Goal: Task Accomplishment & Management: Use online tool/utility

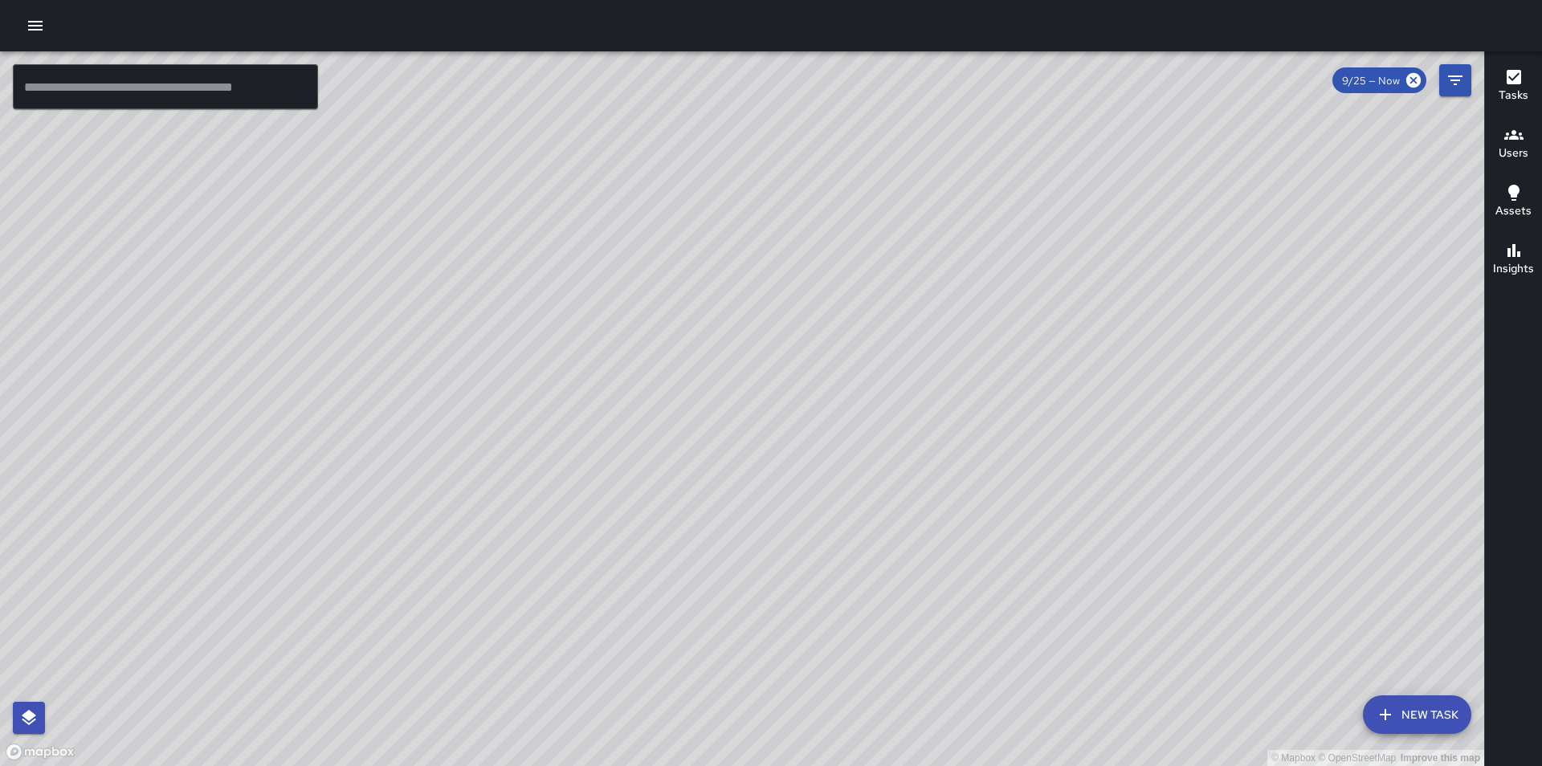
drag, startPoint x: 828, startPoint y: 589, endPoint x: 964, endPoint y: 306, distance: 313.9
click at [964, 306] on div "© Mapbox © OpenStreetMap Improve this map" at bounding box center [742, 408] width 1484 height 715
click at [38, 27] on icon "button" at bounding box center [35, 25] width 19 height 19
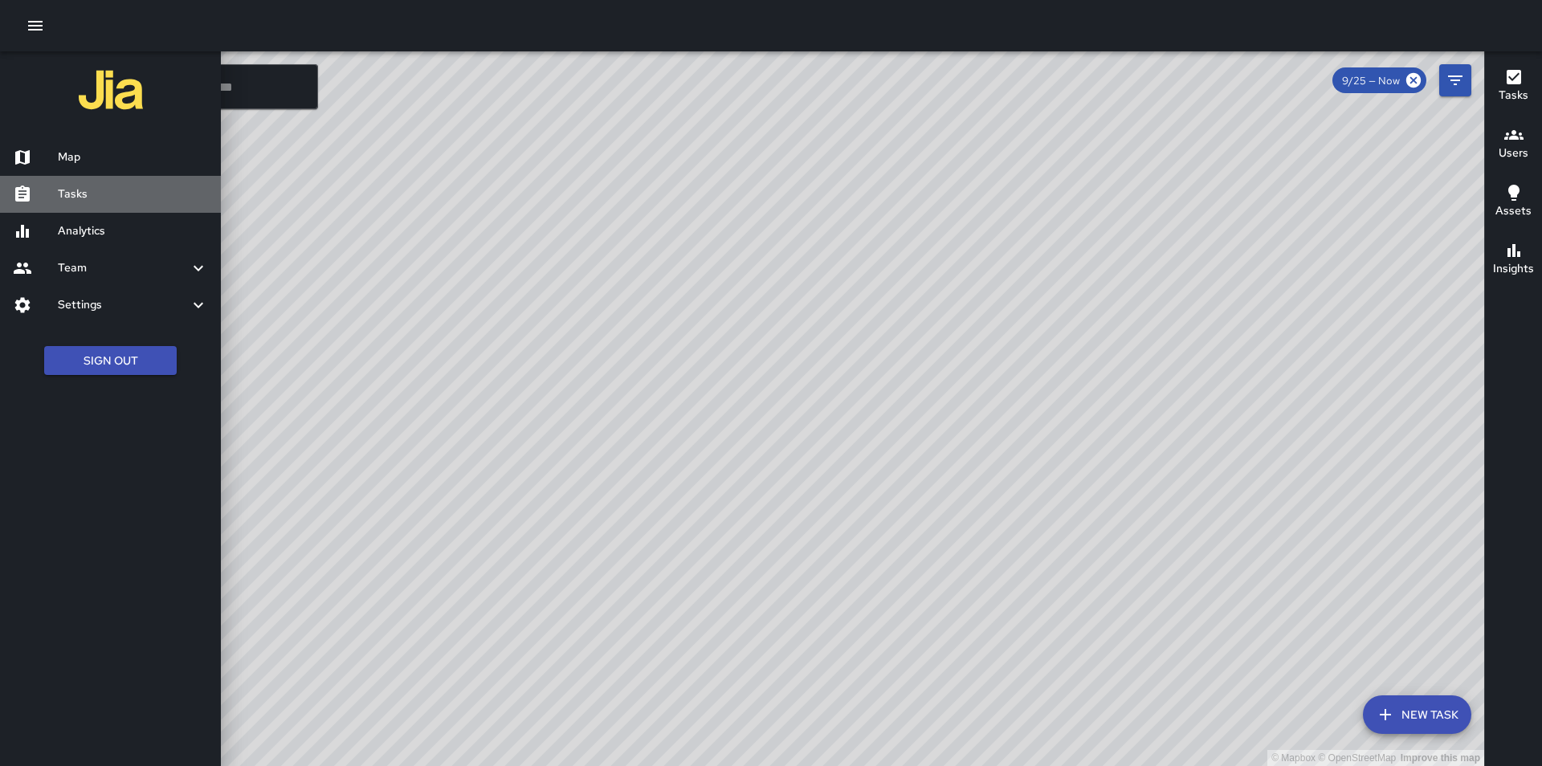
click at [76, 190] on h6 "Tasks" at bounding box center [133, 194] width 150 height 18
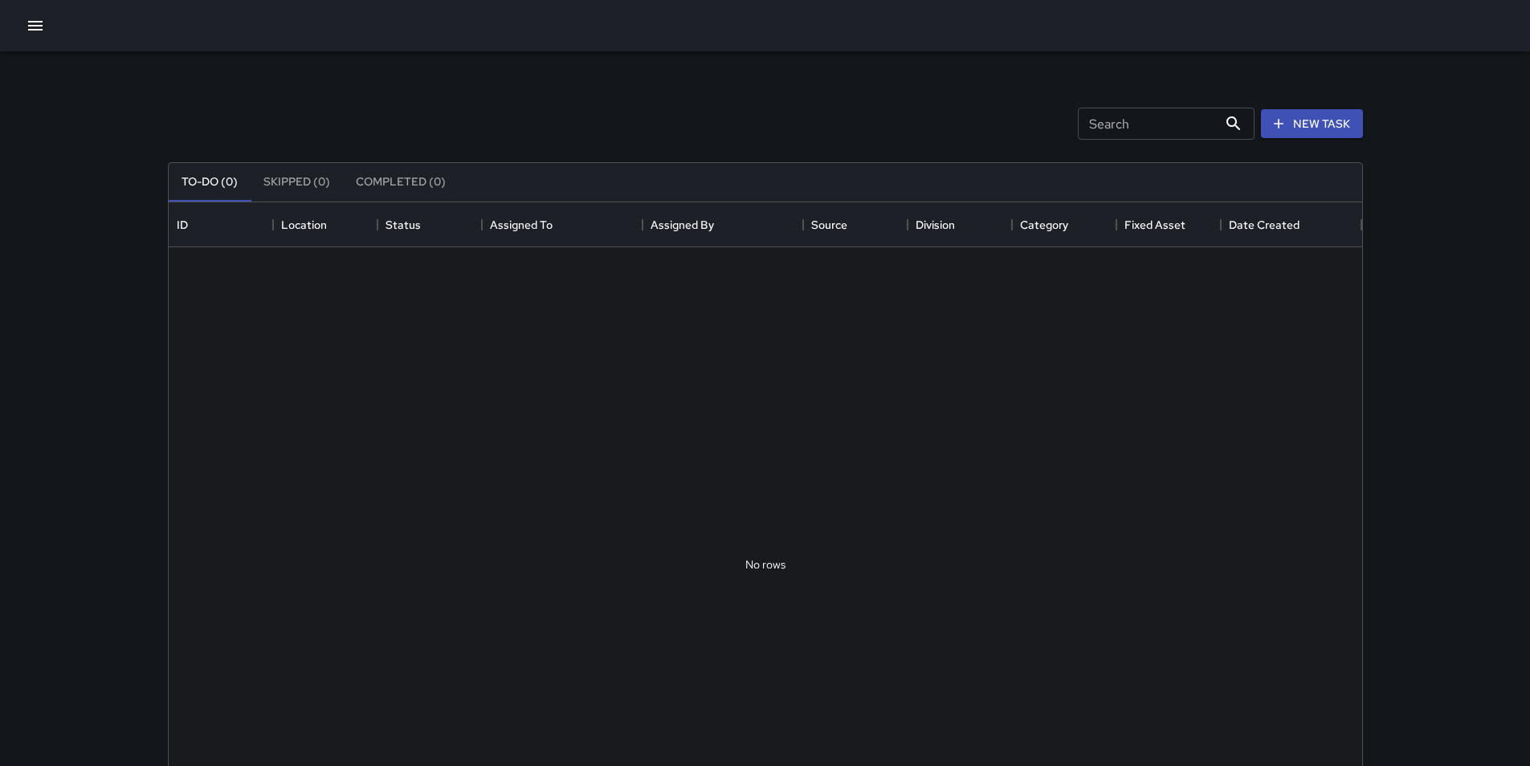
scroll to position [668, 1181]
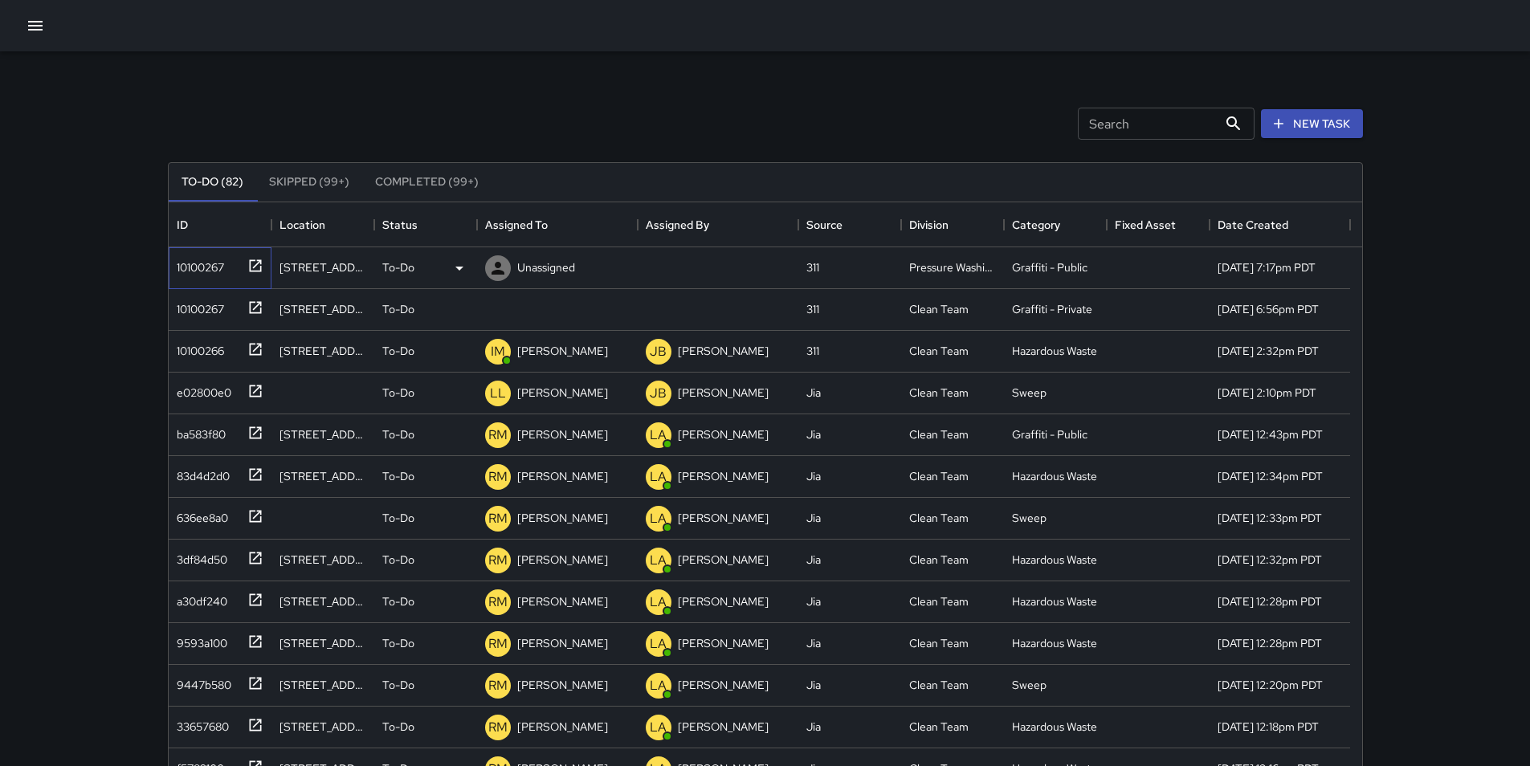
click at [216, 266] on div "10100267" at bounding box center [197, 264] width 54 height 22
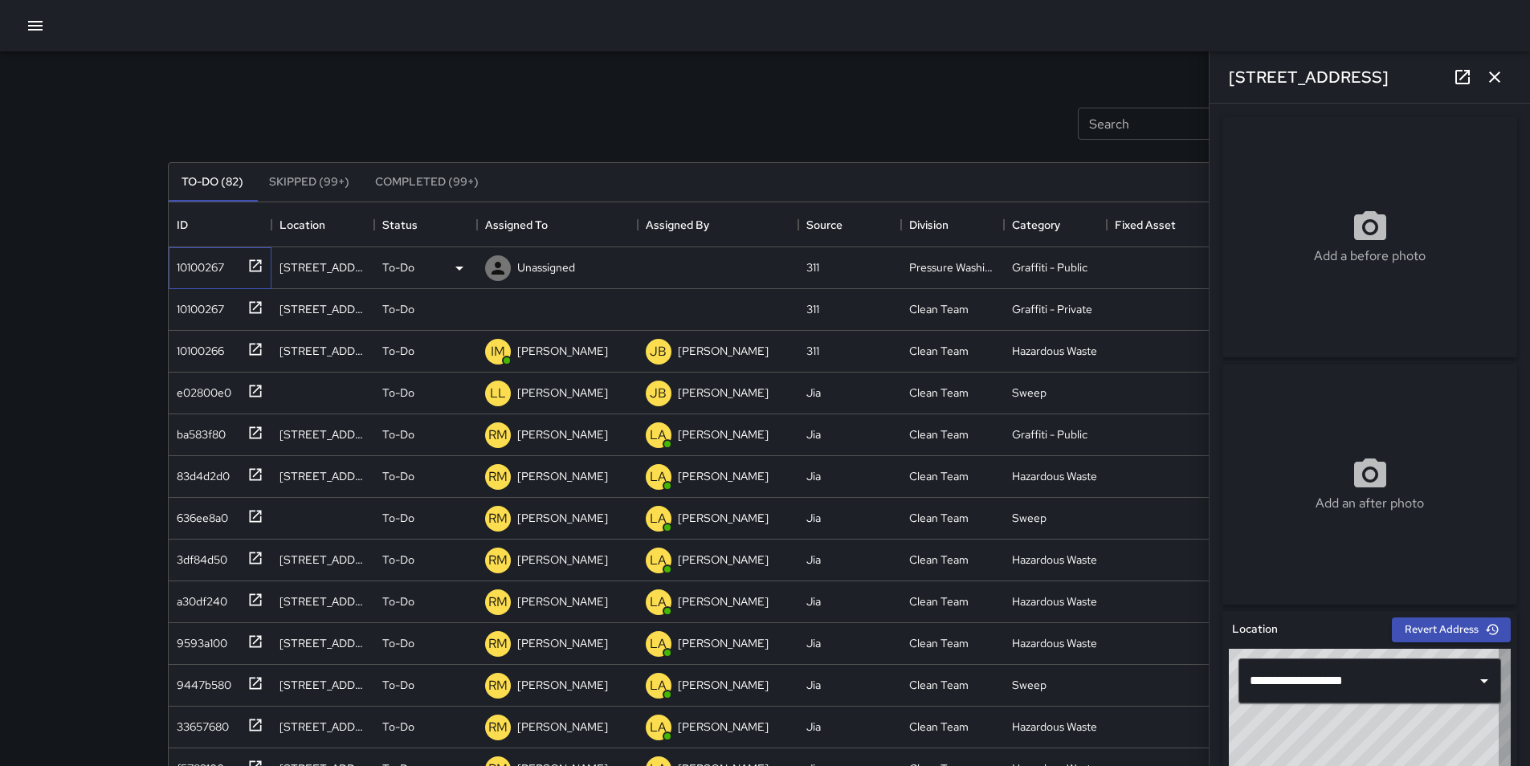
type input "**********"
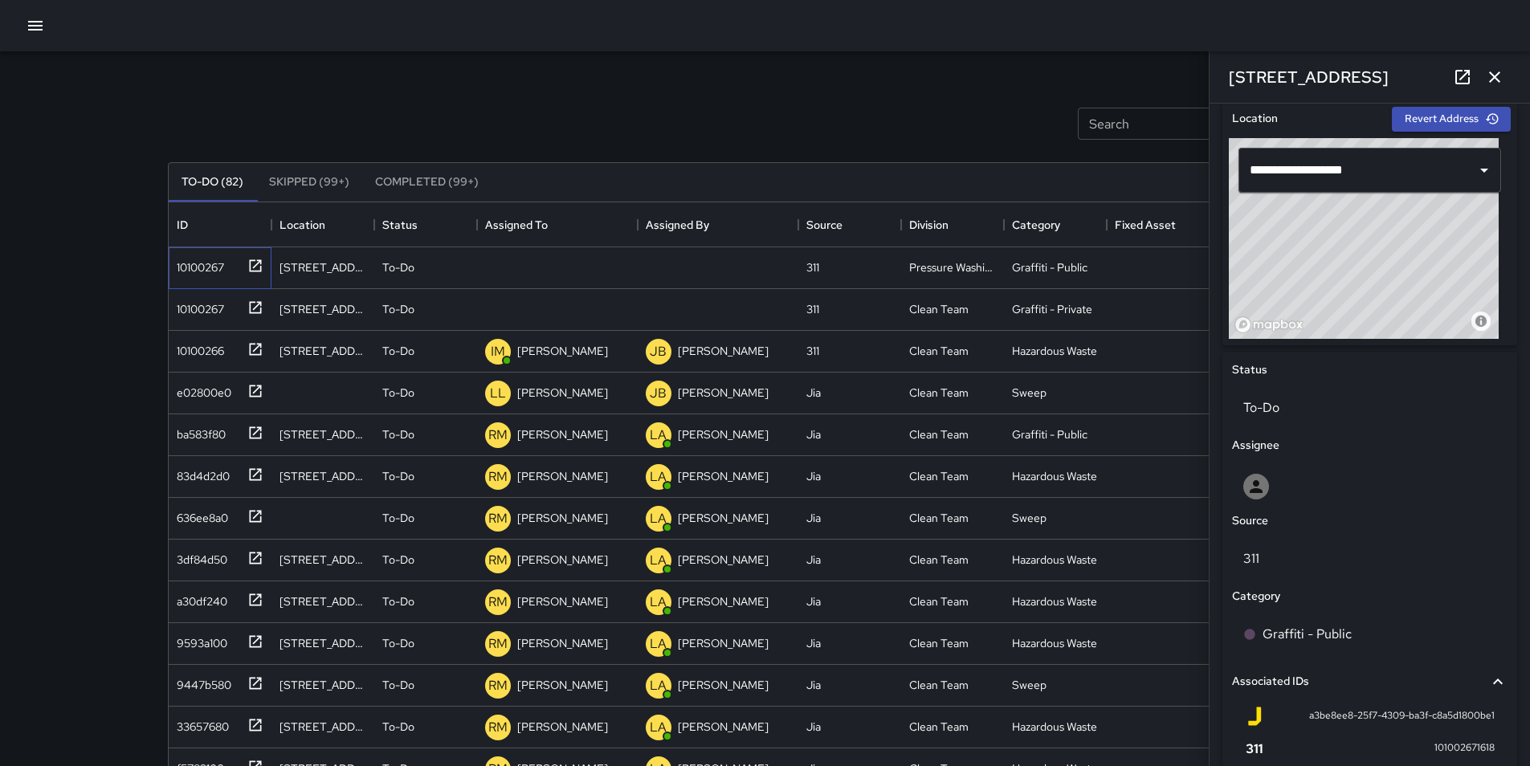
scroll to position [485, 0]
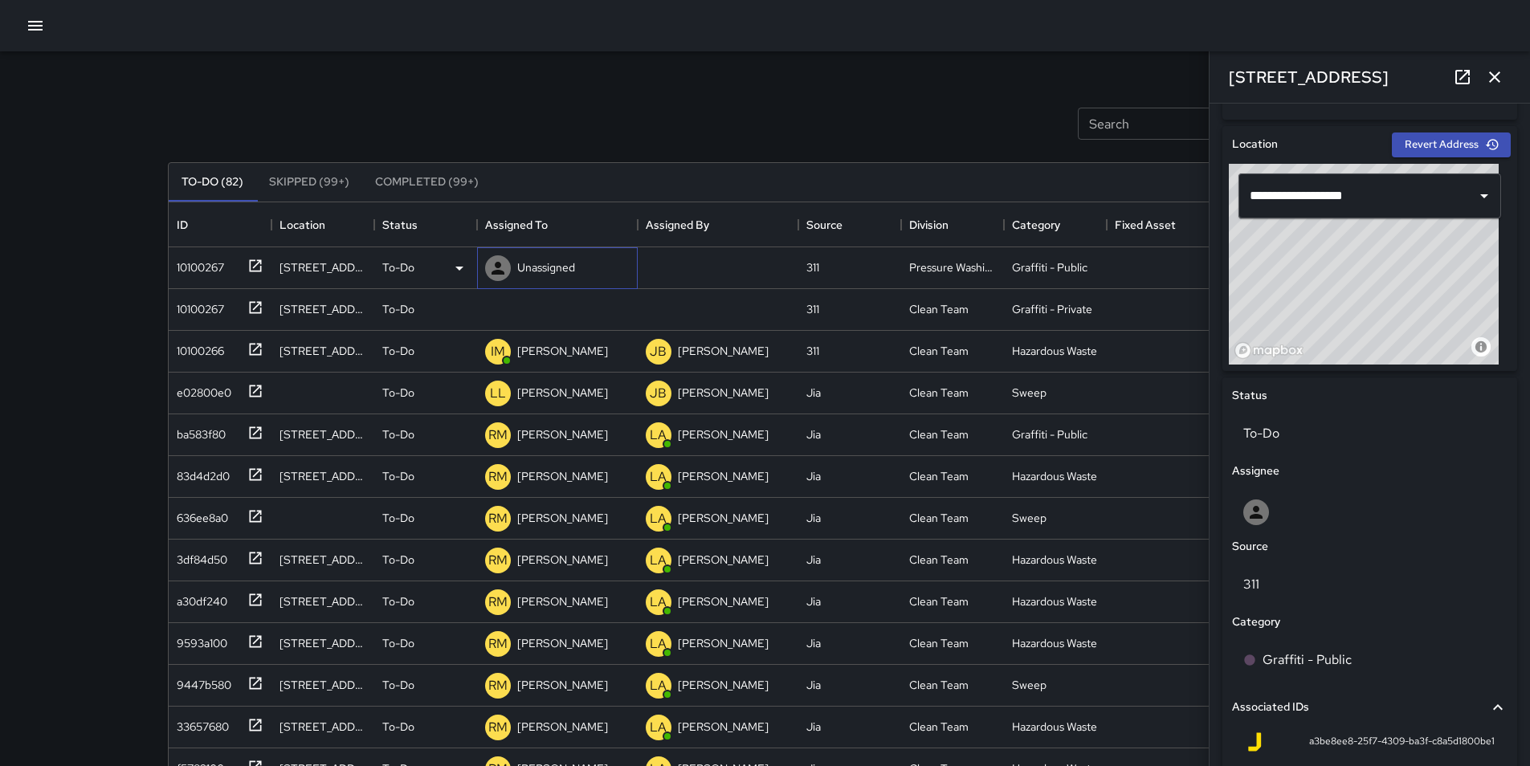
click at [541, 263] on p "Unassigned" at bounding box center [546, 267] width 58 height 16
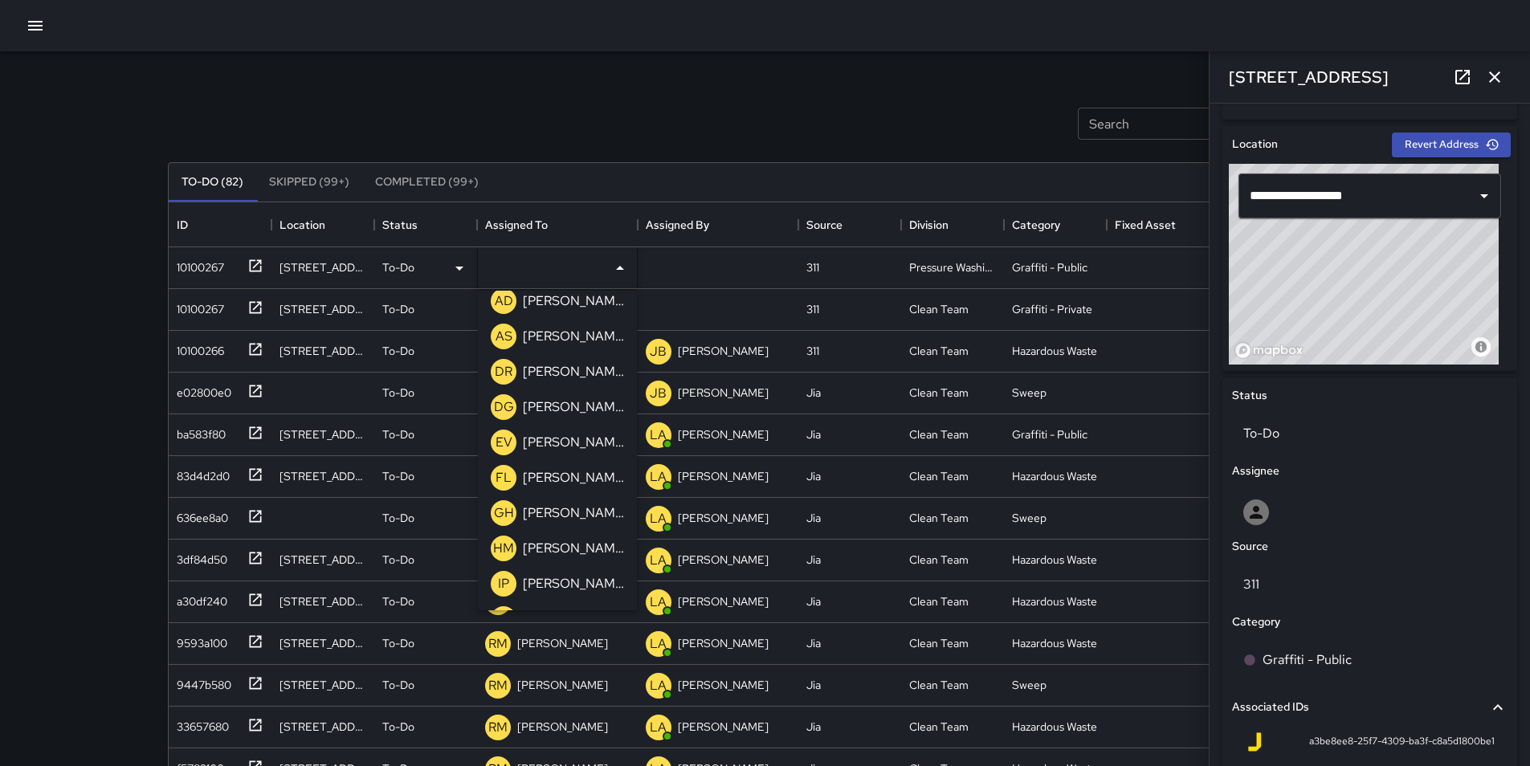
scroll to position [385, 0]
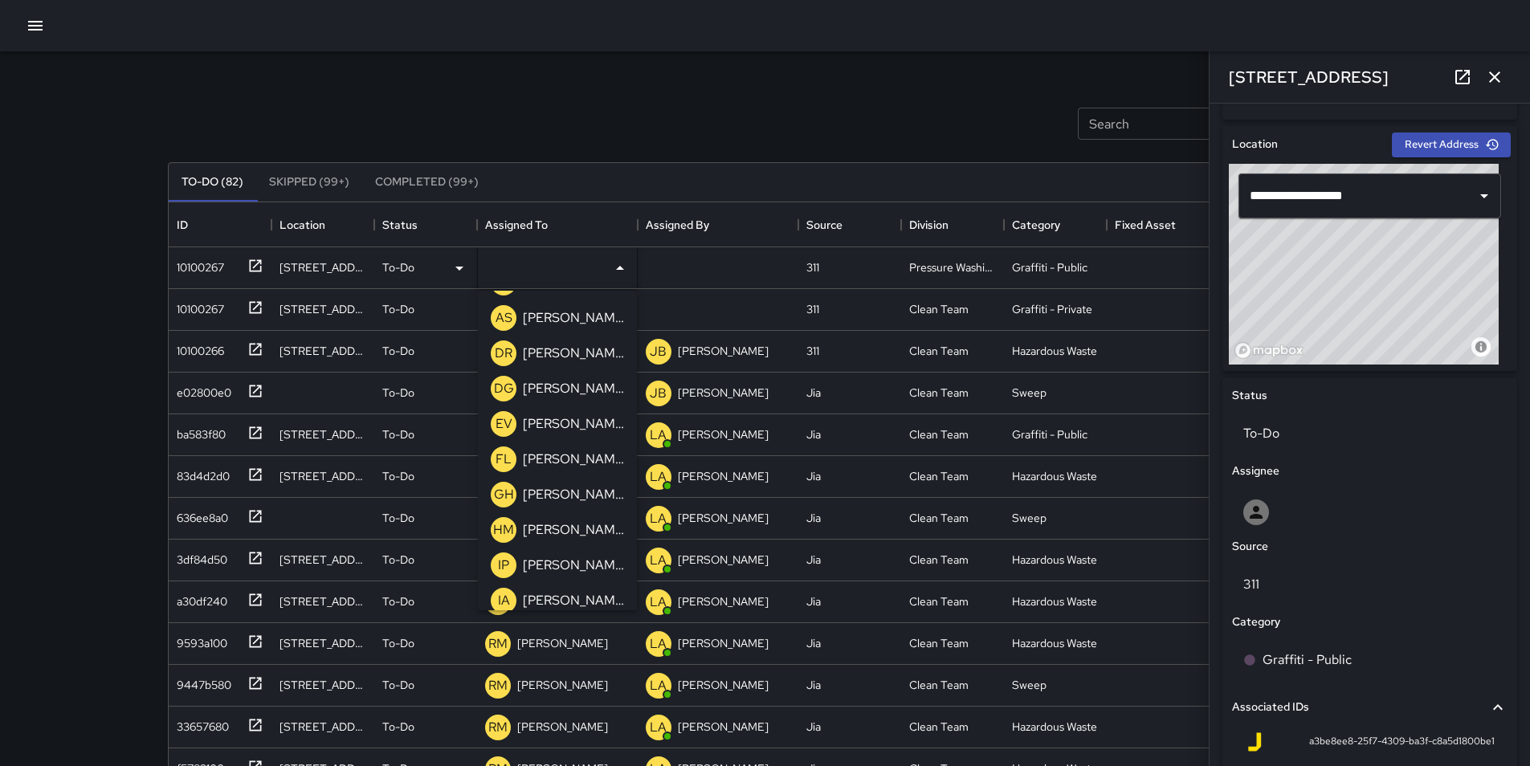
click at [577, 467] on p "[PERSON_NAME]" at bounding box center [573, 459] width 101 height 19
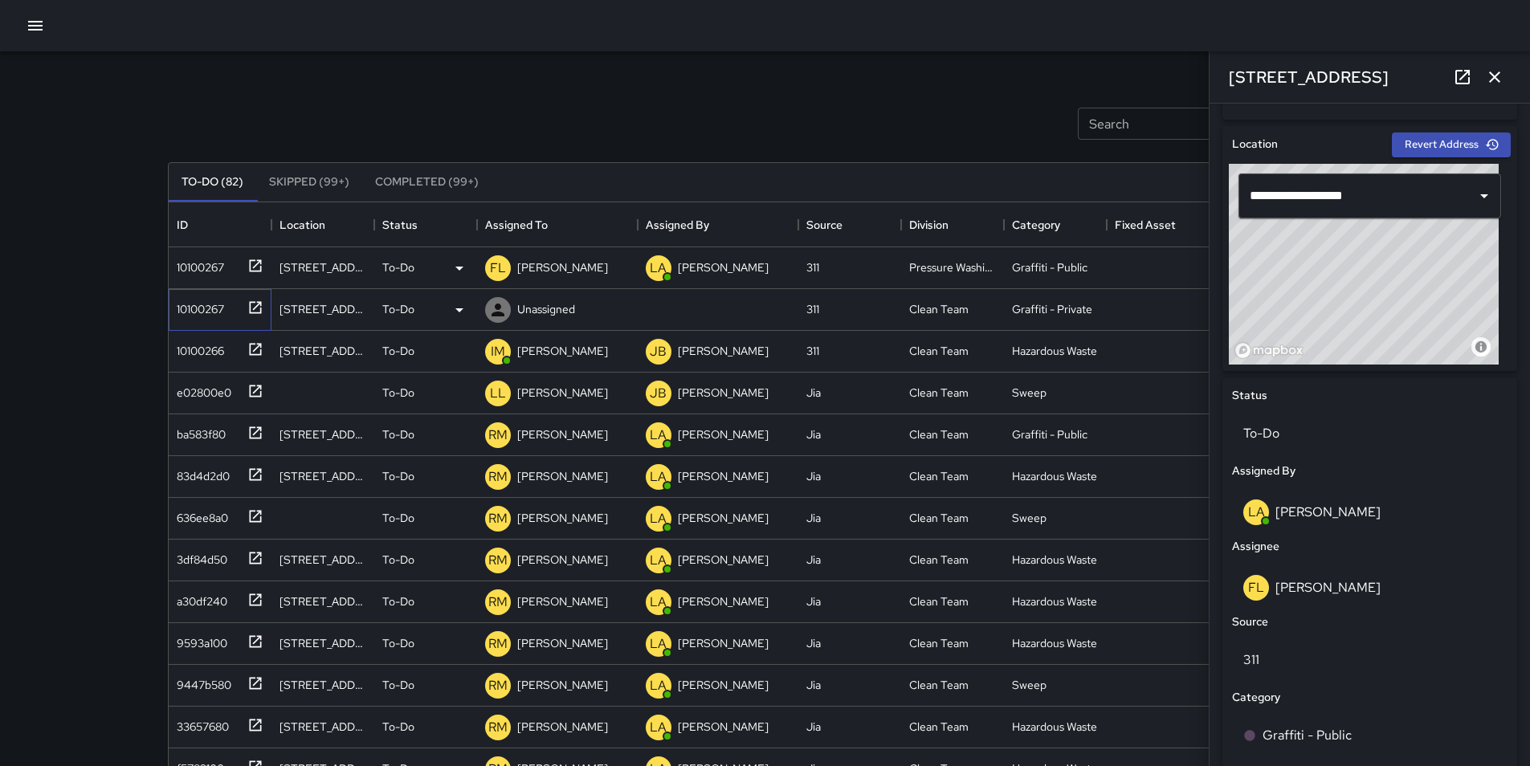
click at [212, 306] on div "10100267" at bounding box center [197, 306] width 54 height 22
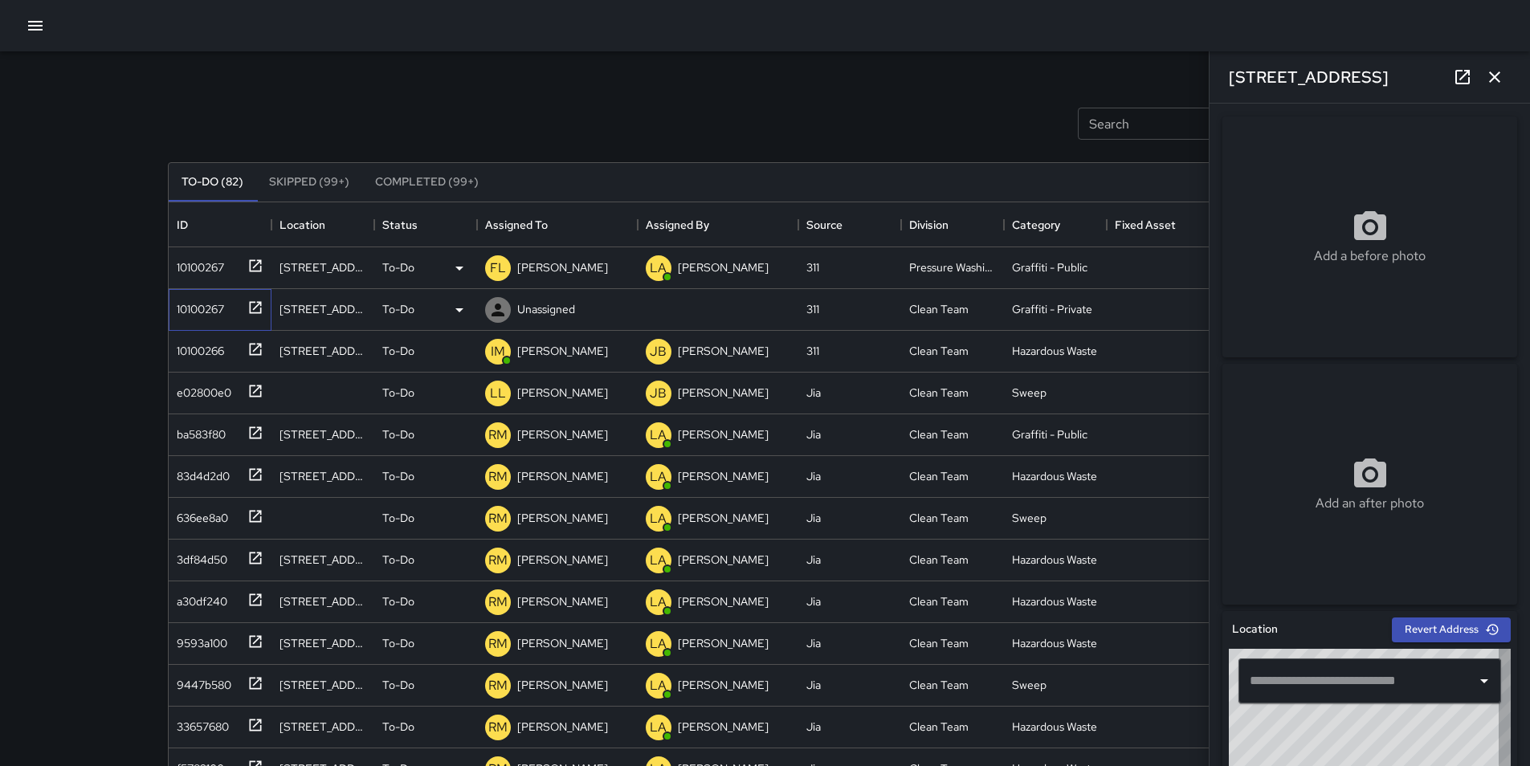
type input "**********"
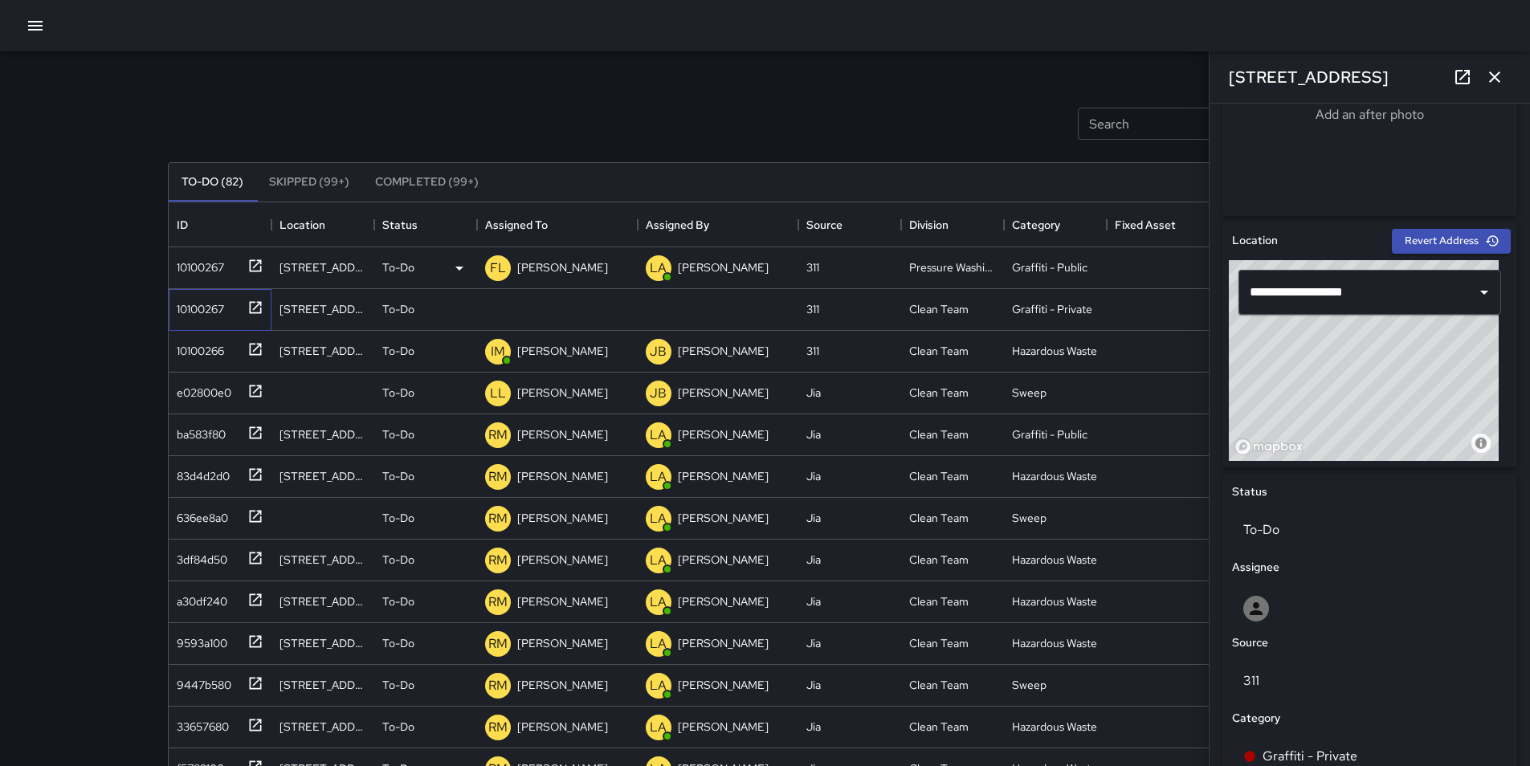
scroll to position [368, 0]
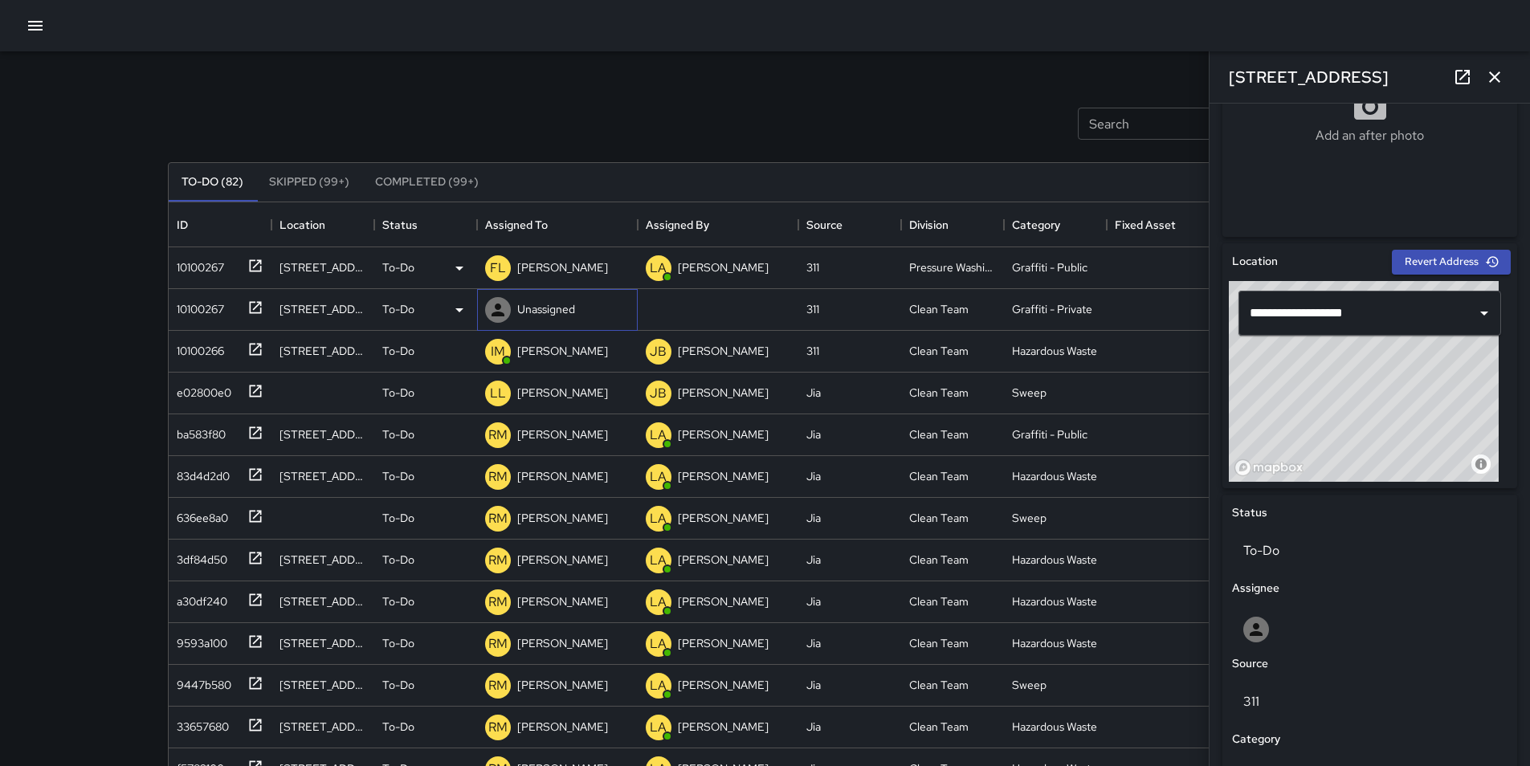
click at [548, 308] on p "Unassigned" at bounding box center [546, 309] width 58 height 16
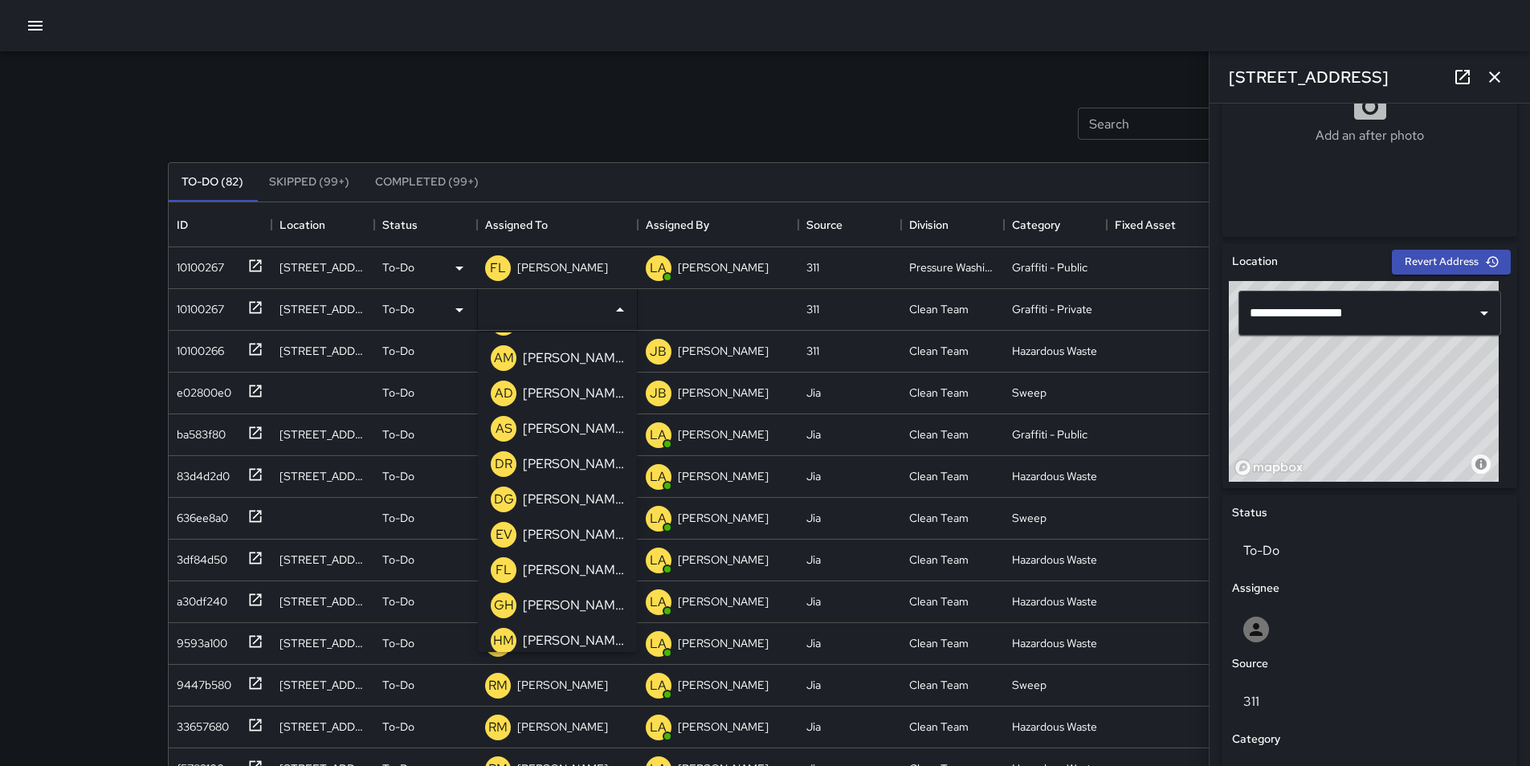
scroll to position [321, 0]
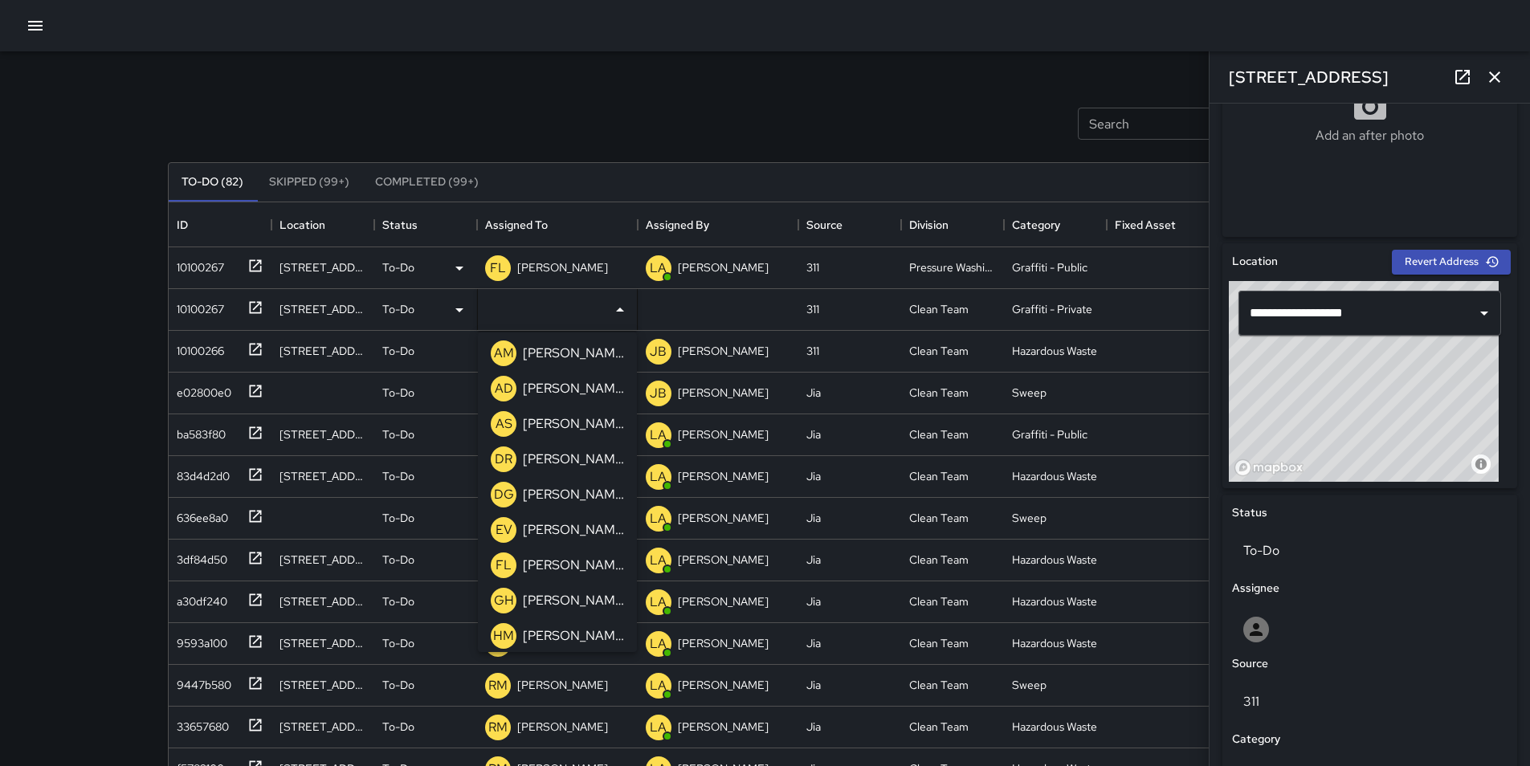
click at [611, 575] on div "[PERSON_NAME]" at bounding box center [574, 565] width 108 height 26
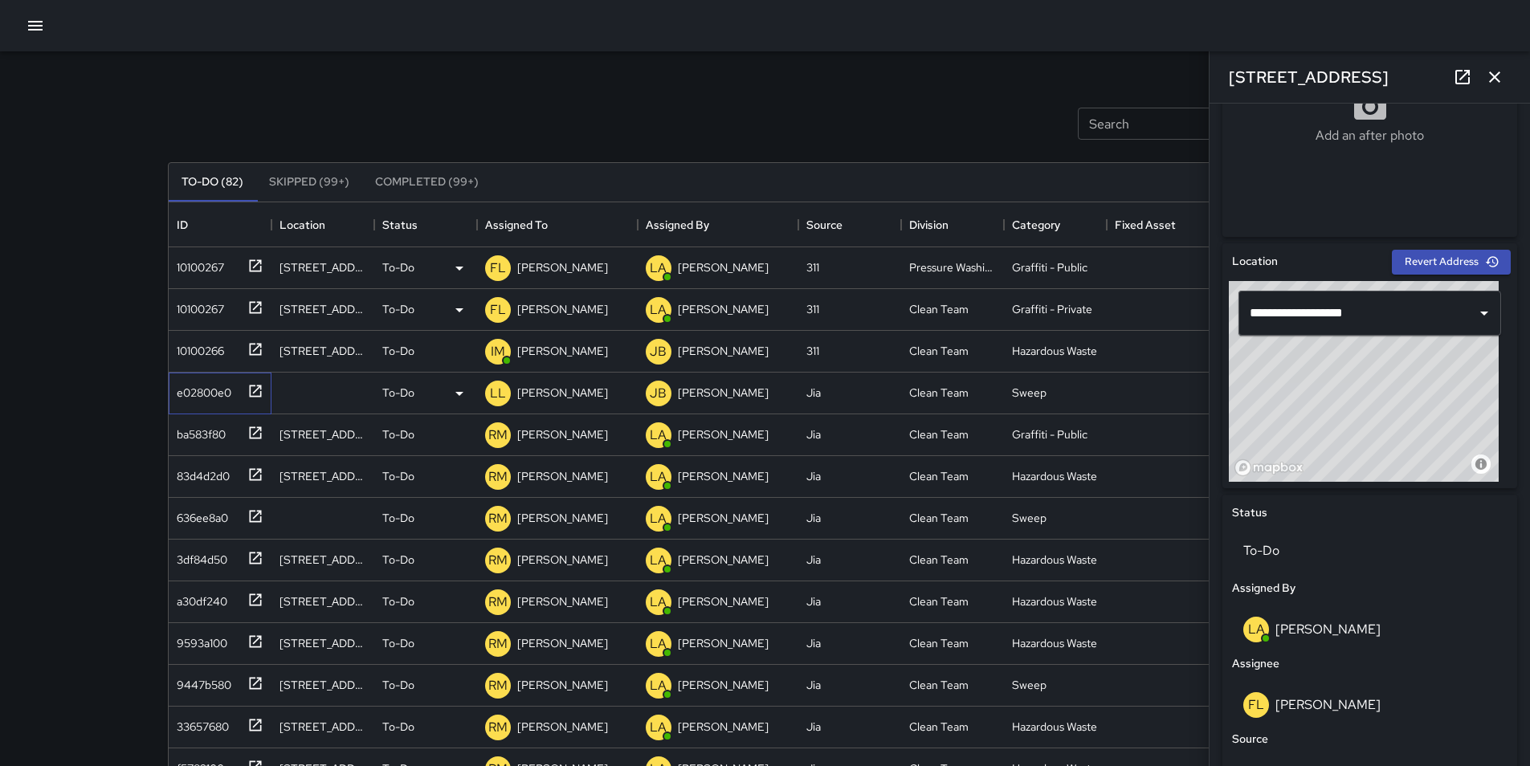
click at [195, 393] on div "e02800e0" at bounding box center [200, 389] width 61 height 22
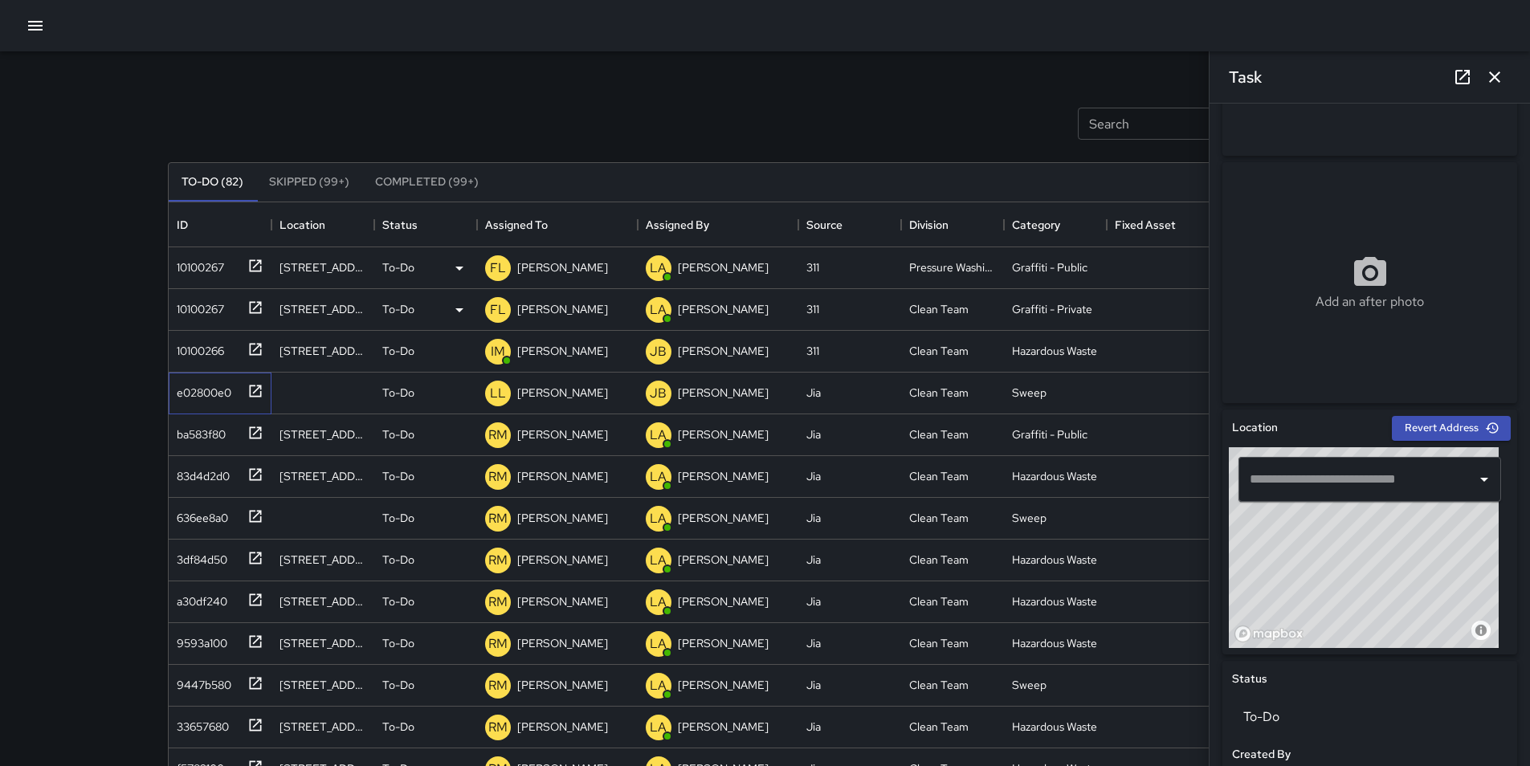
scroll to position [10, 0]
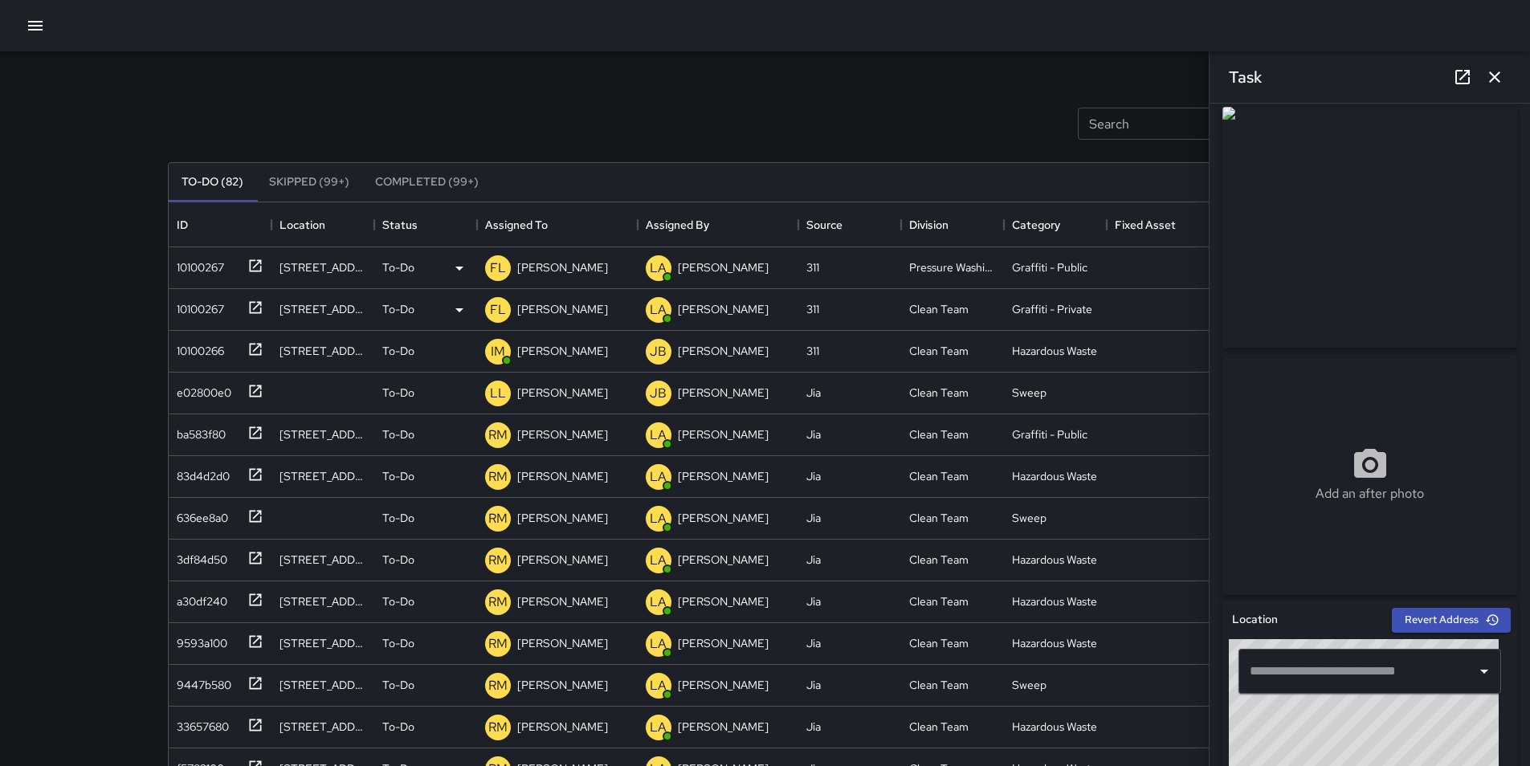
click at [1495, 76] on icon "button" at bounding box center [1494, 76] width 11 height 11
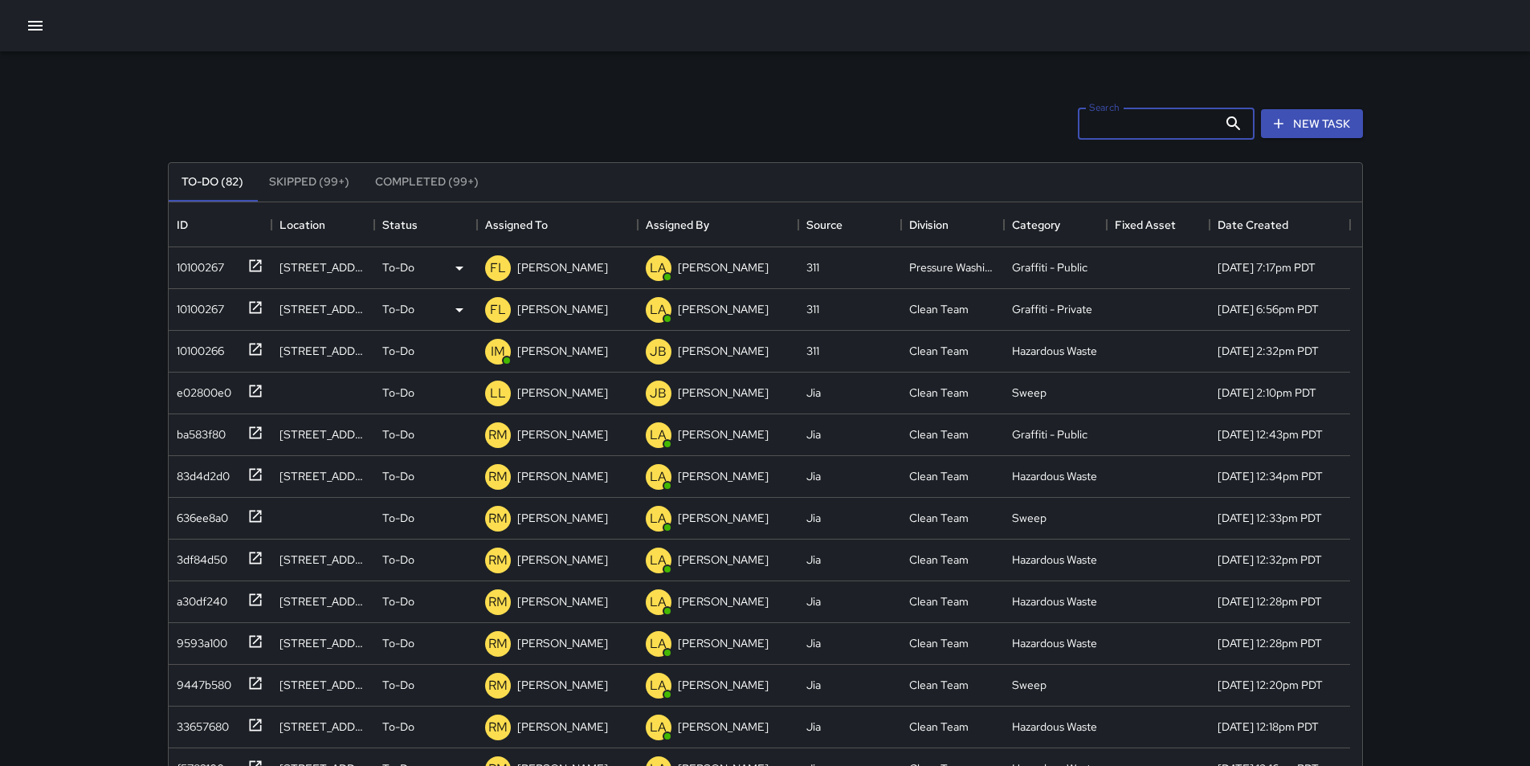
click at [1182, 121] on input "Search" at bounding box center [1148, 124] width 140 height 32
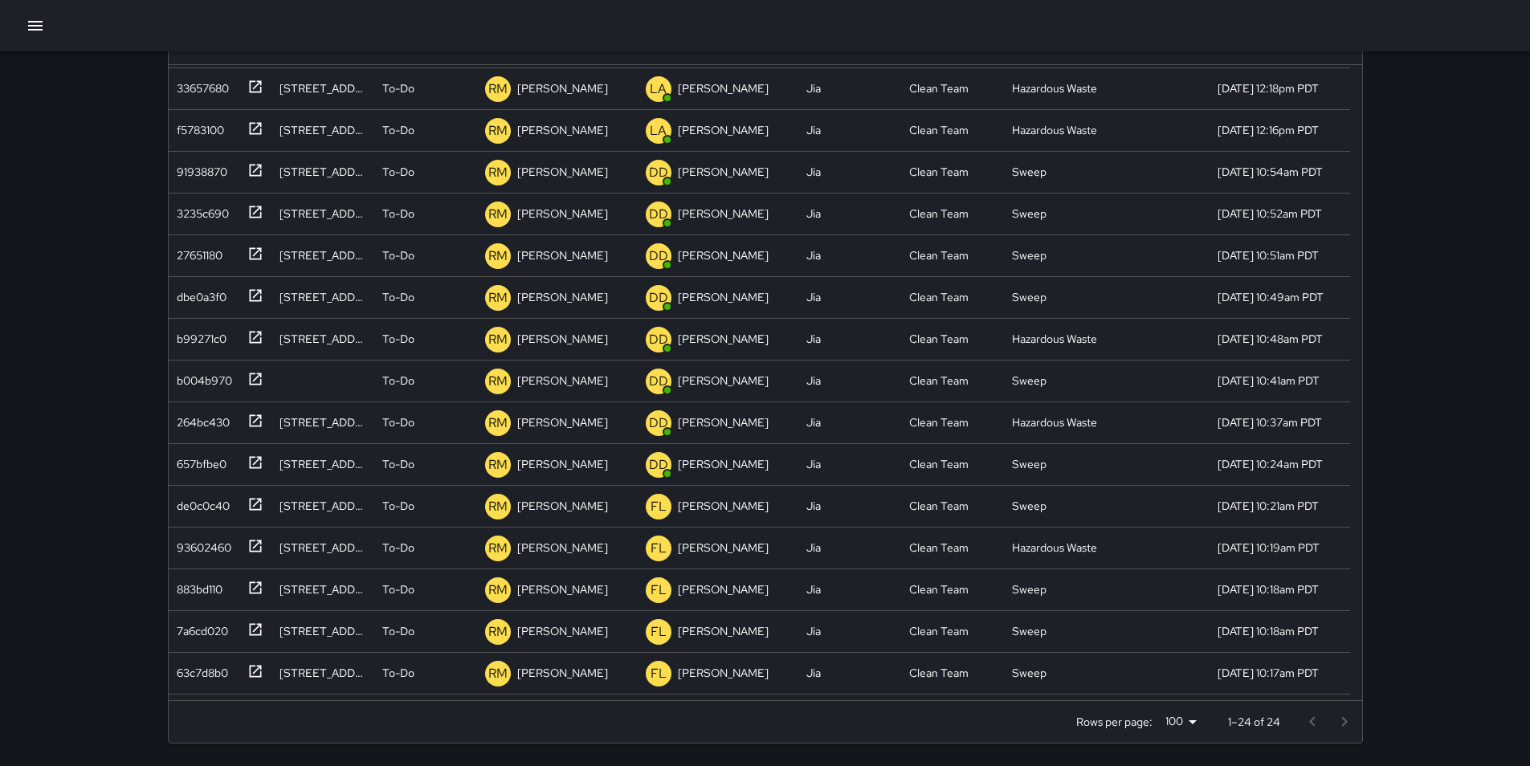
scroll to position [367, 0]
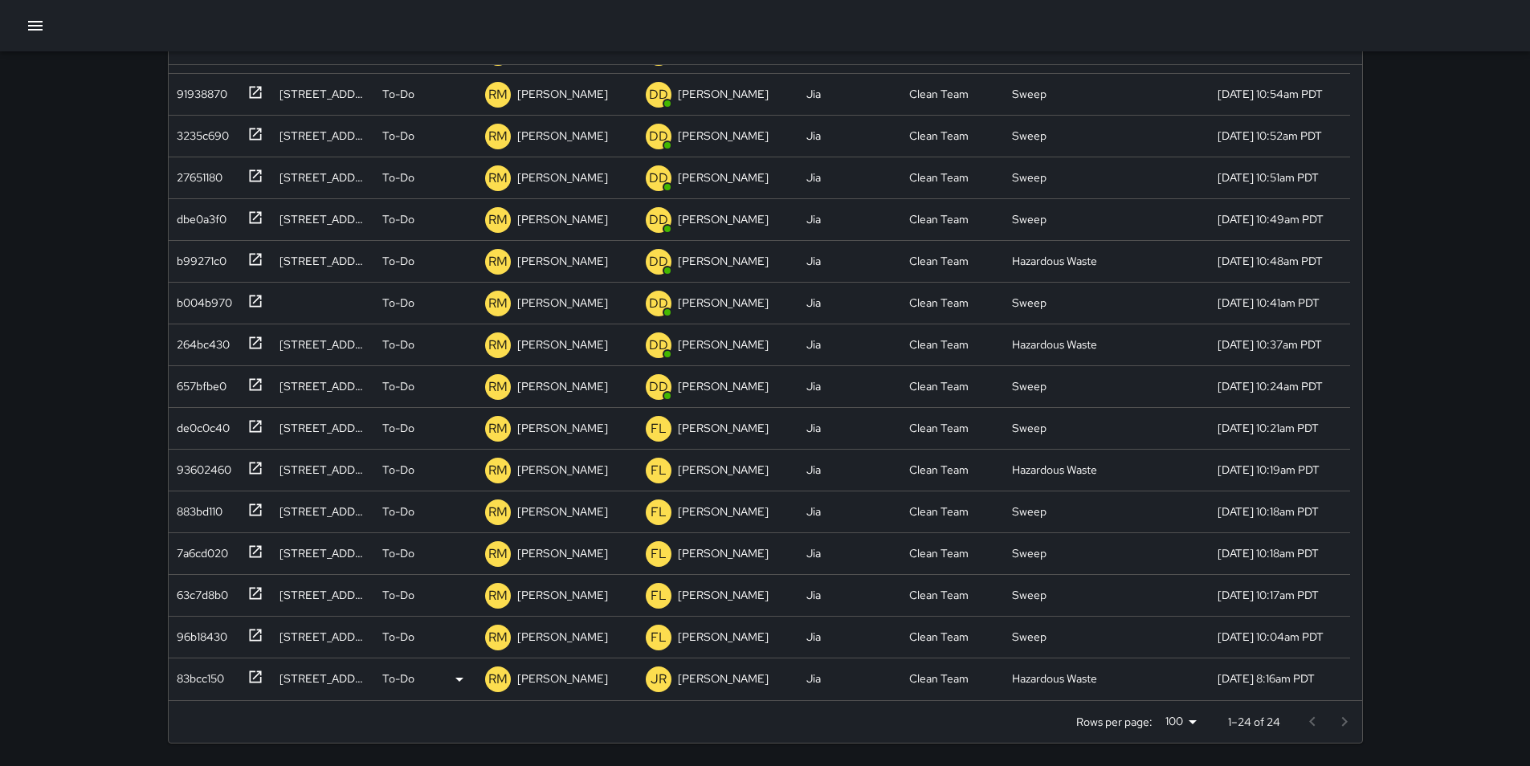
type input "*****"
click at [206, 678] on div "83bcc150" at bounding box center [197, 675] width 54 height 22
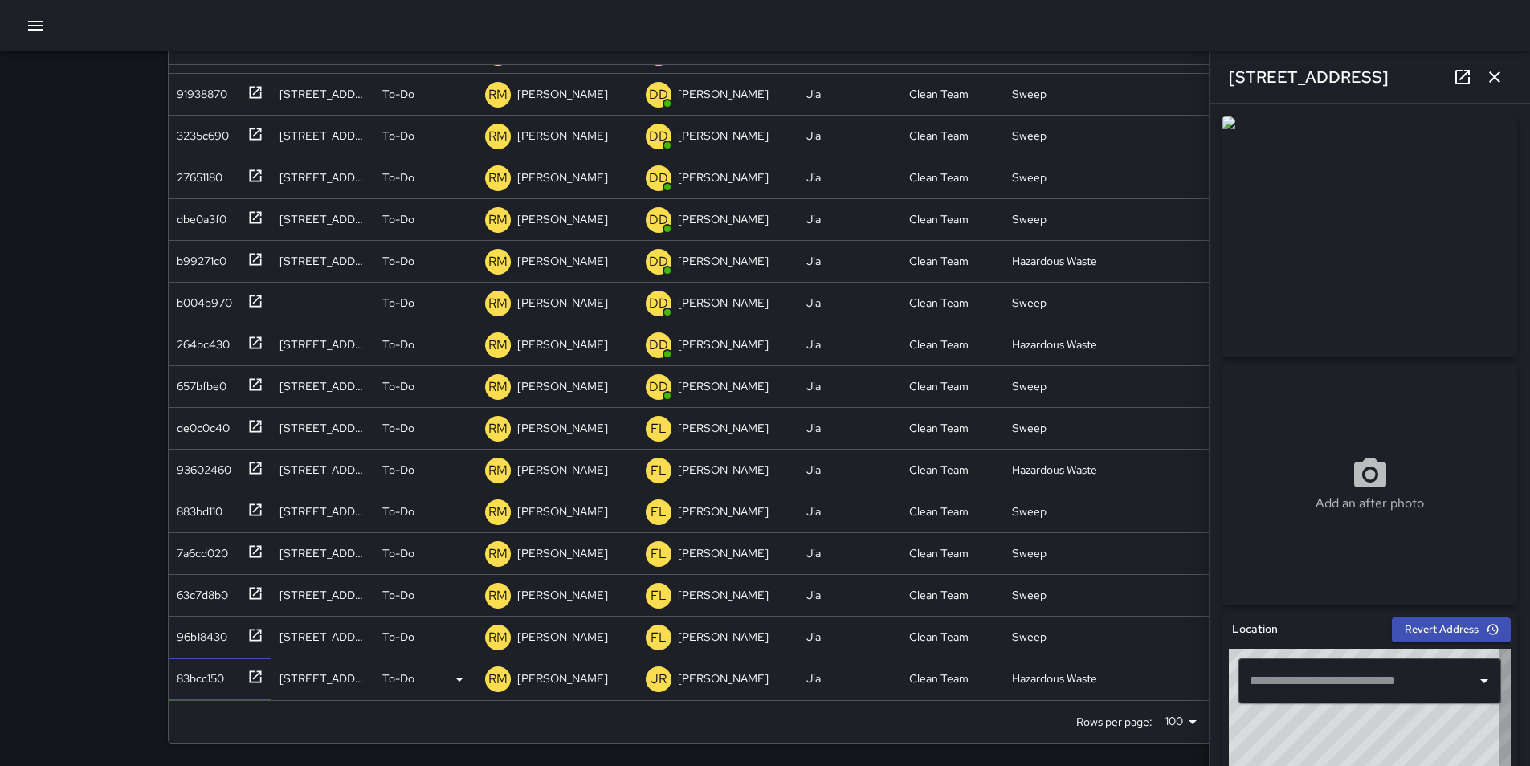
type input "**********"
click at [1495, 73] on icon "button" at bounding box center [1494, 76] width 19 height 19
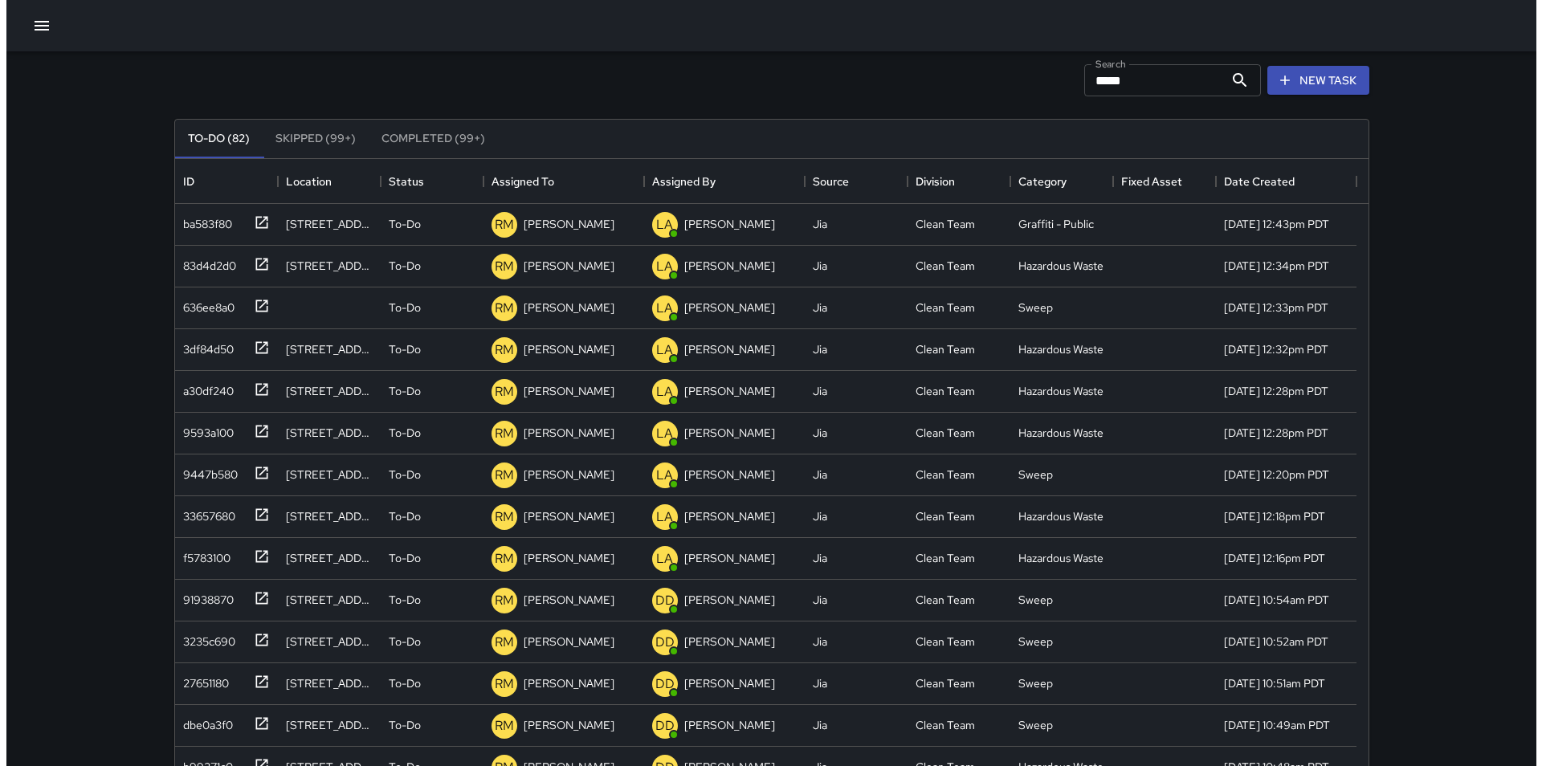
scroll to position [0, 0]
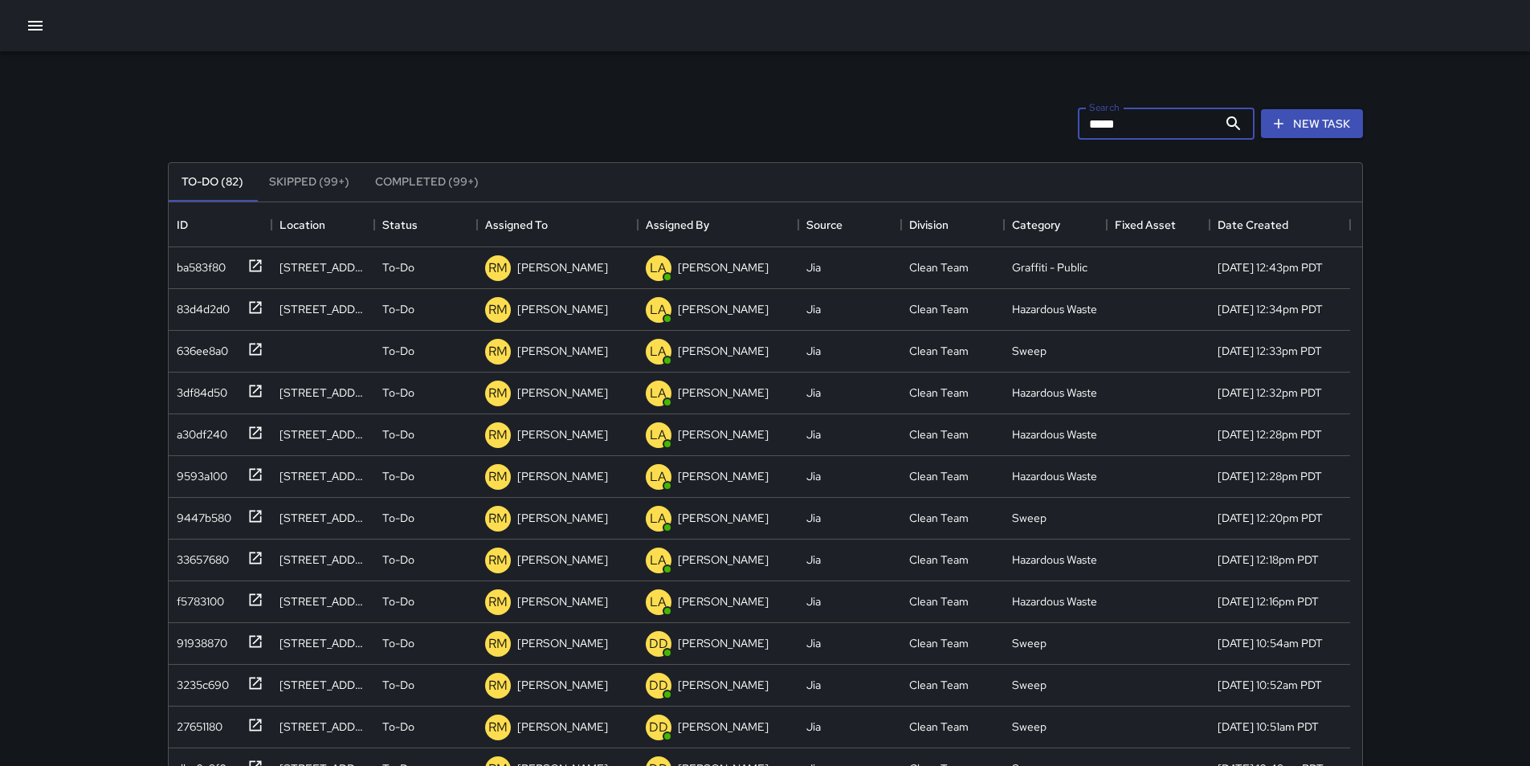
click at [1161, 133] on input "*****" at bounding box center [1148, 124] width 140 height 32
type input "*"
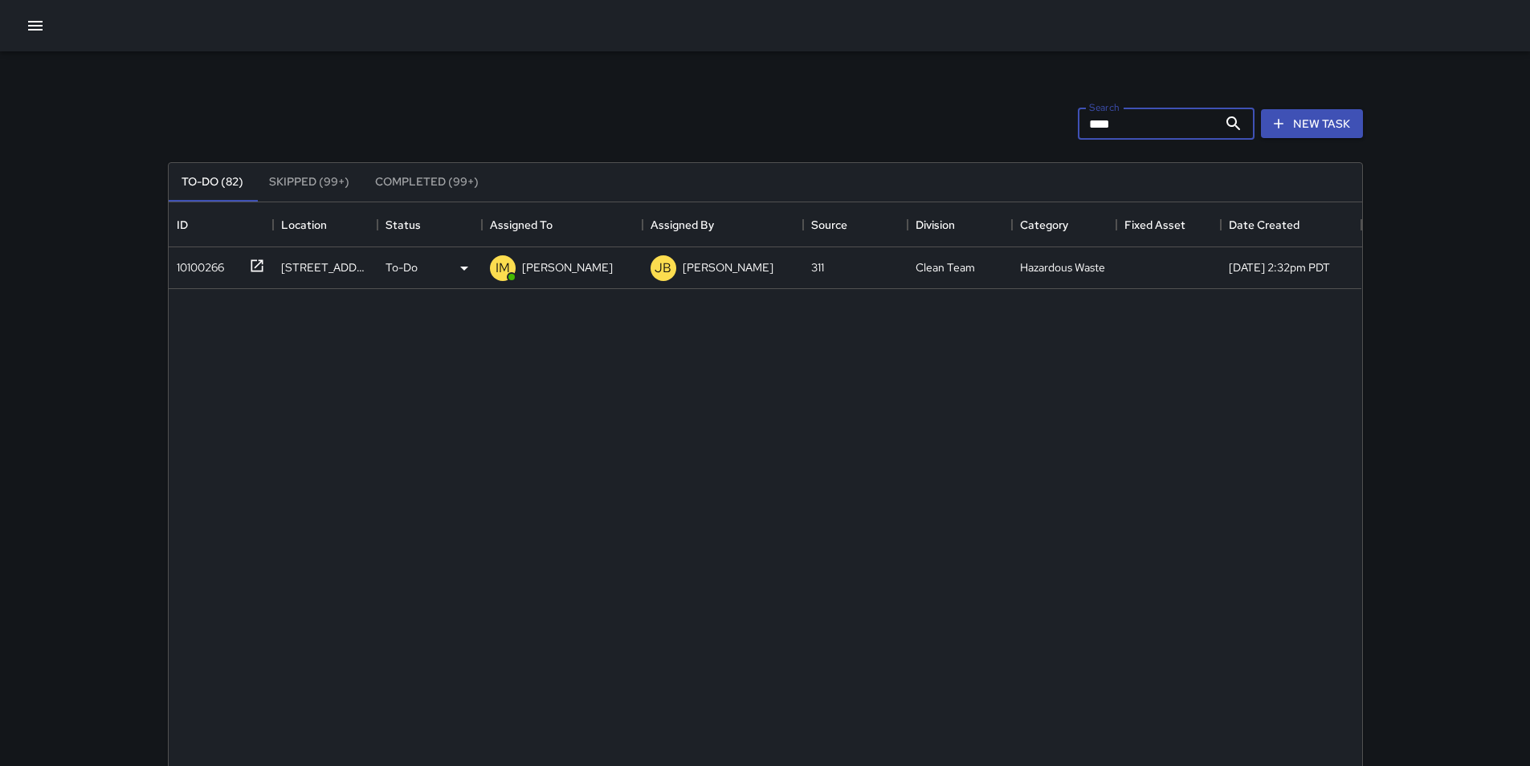
type input "****"
click at [190, 268] on div "10100266" at bounding box center [197, 264] width 54 height 22
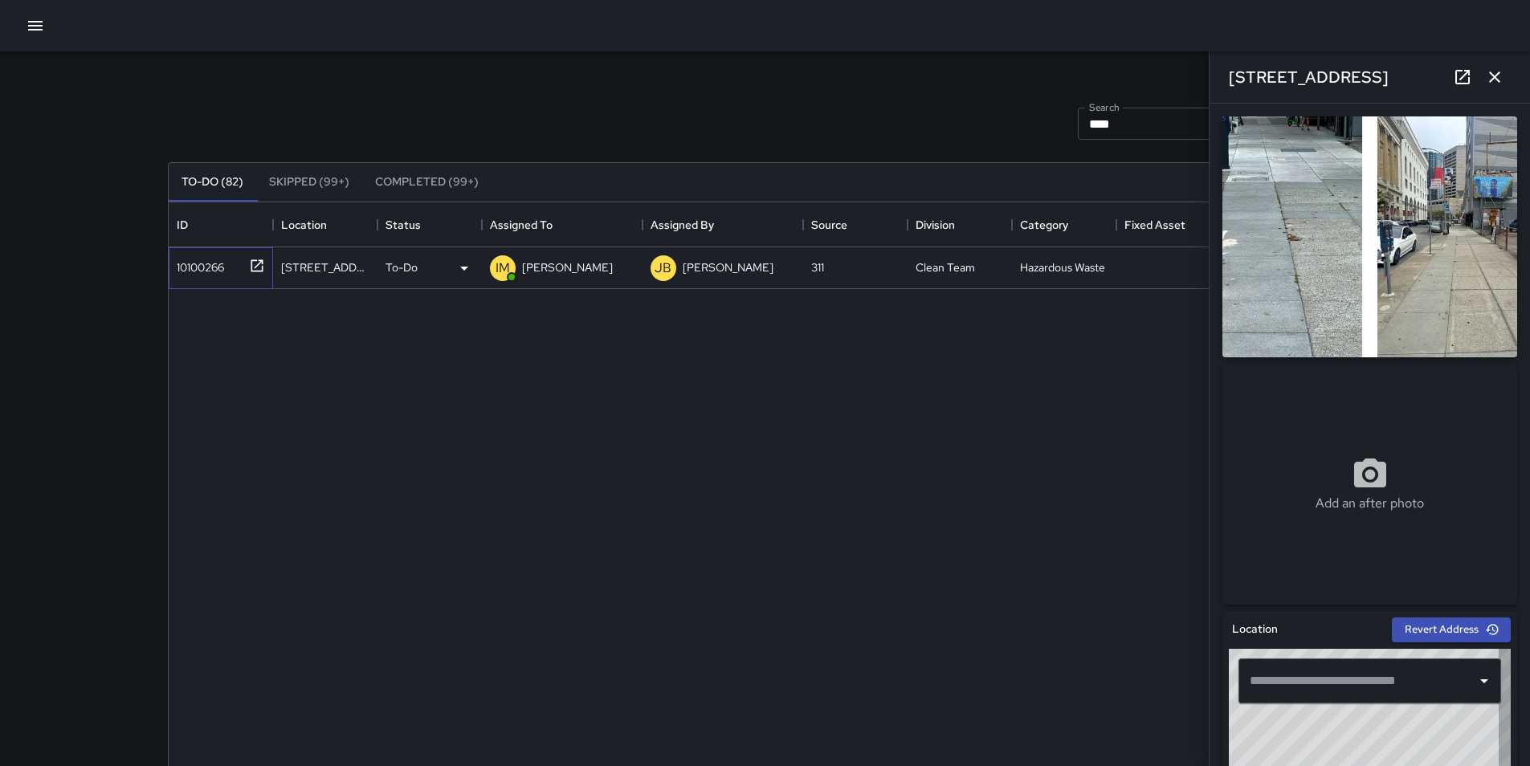
type input "**********"
click at [1488, 68] on icon "button" at bounding box center [1494, 76] width 19 height 19
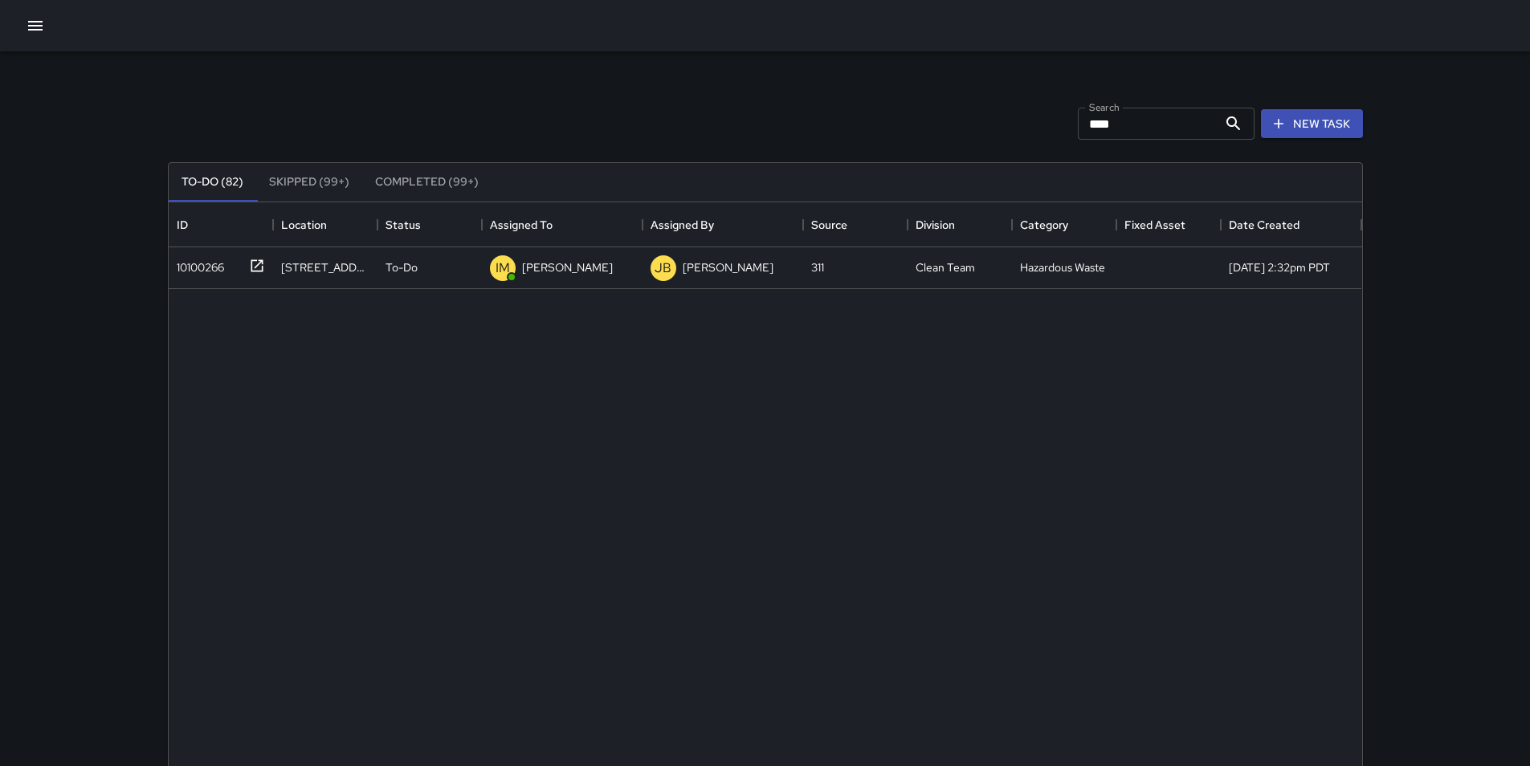
click at [1140, 126] on input "****" at bounding box center [1148, 124] width 140 height 32
type input "*"
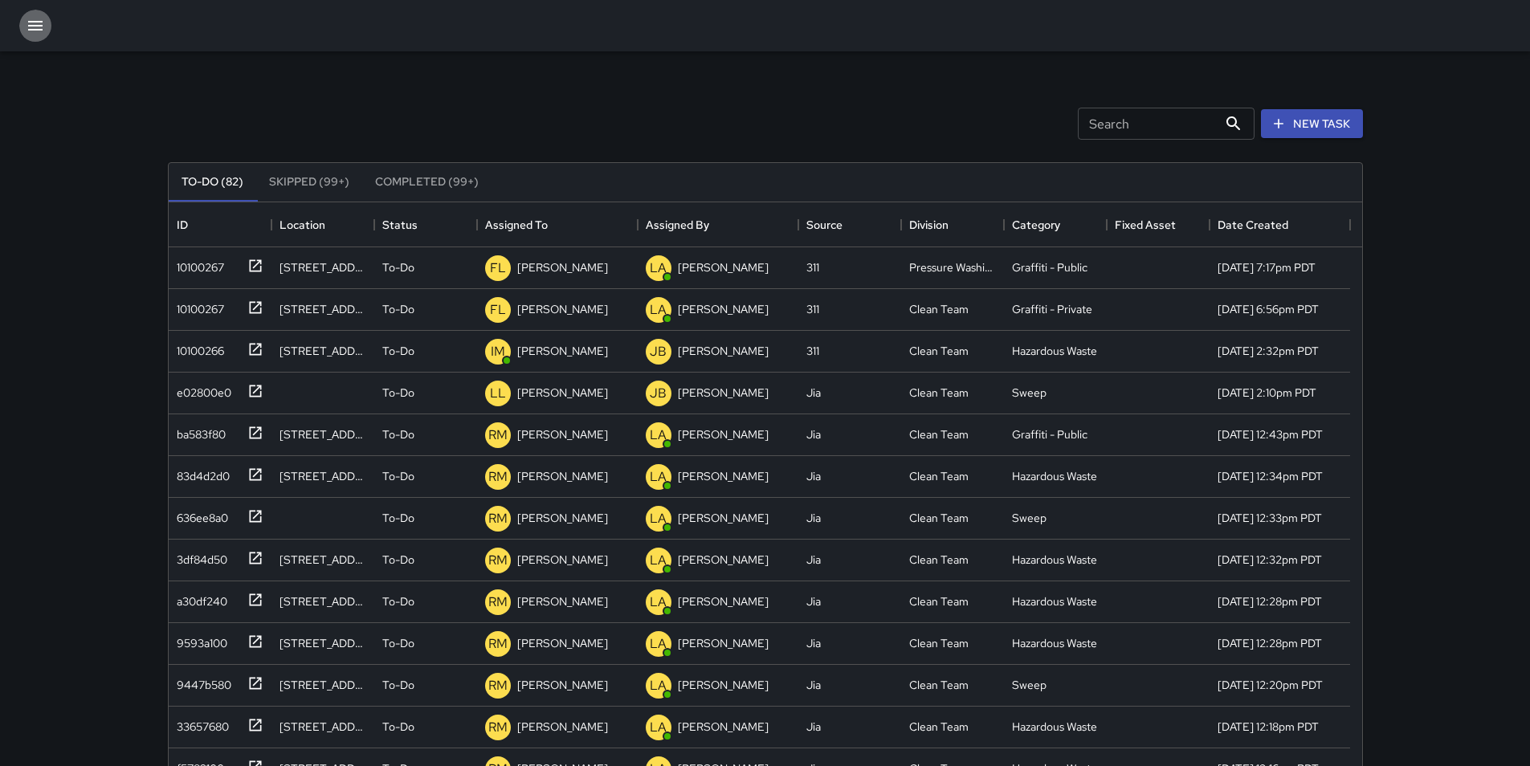
click at [41, 22] on icon "button" at bounding box center [35, 26] width 14 height 10
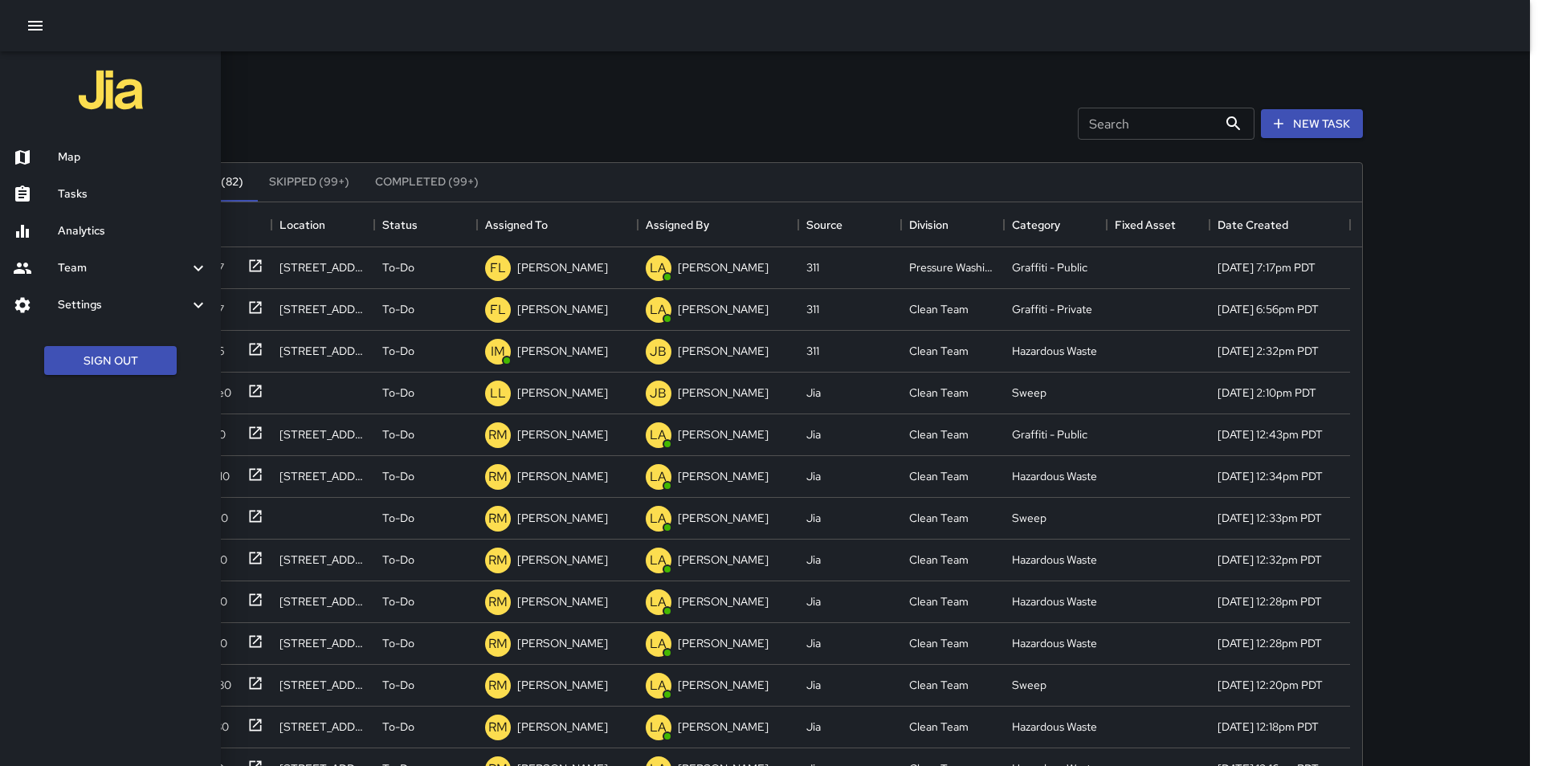
click at [1102, 127] on div at bounding box center [771, 383] width 1542 height 766
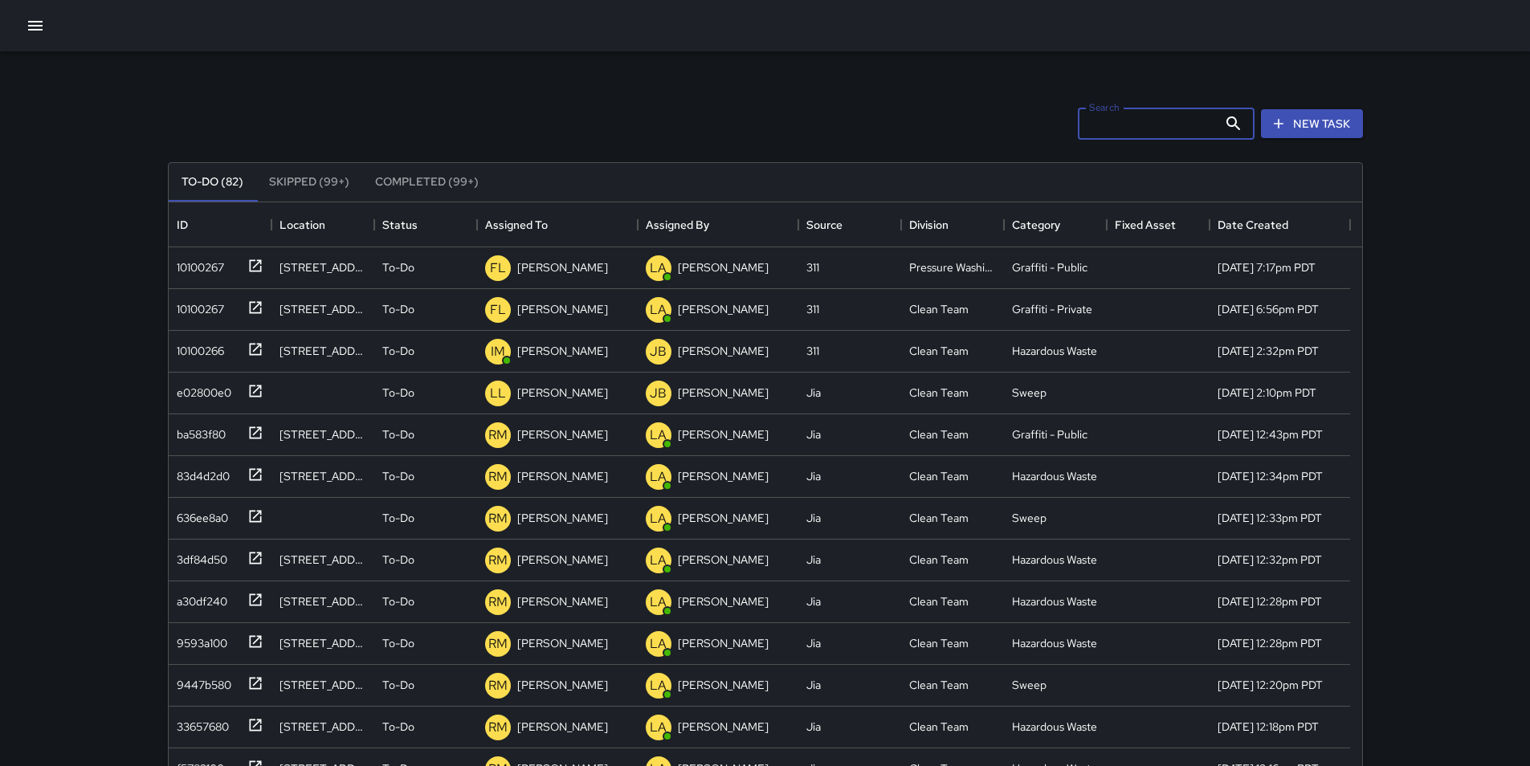
click at [1102, 127] on input "Search" at bounding box center [1148, 124] width 140 height 32
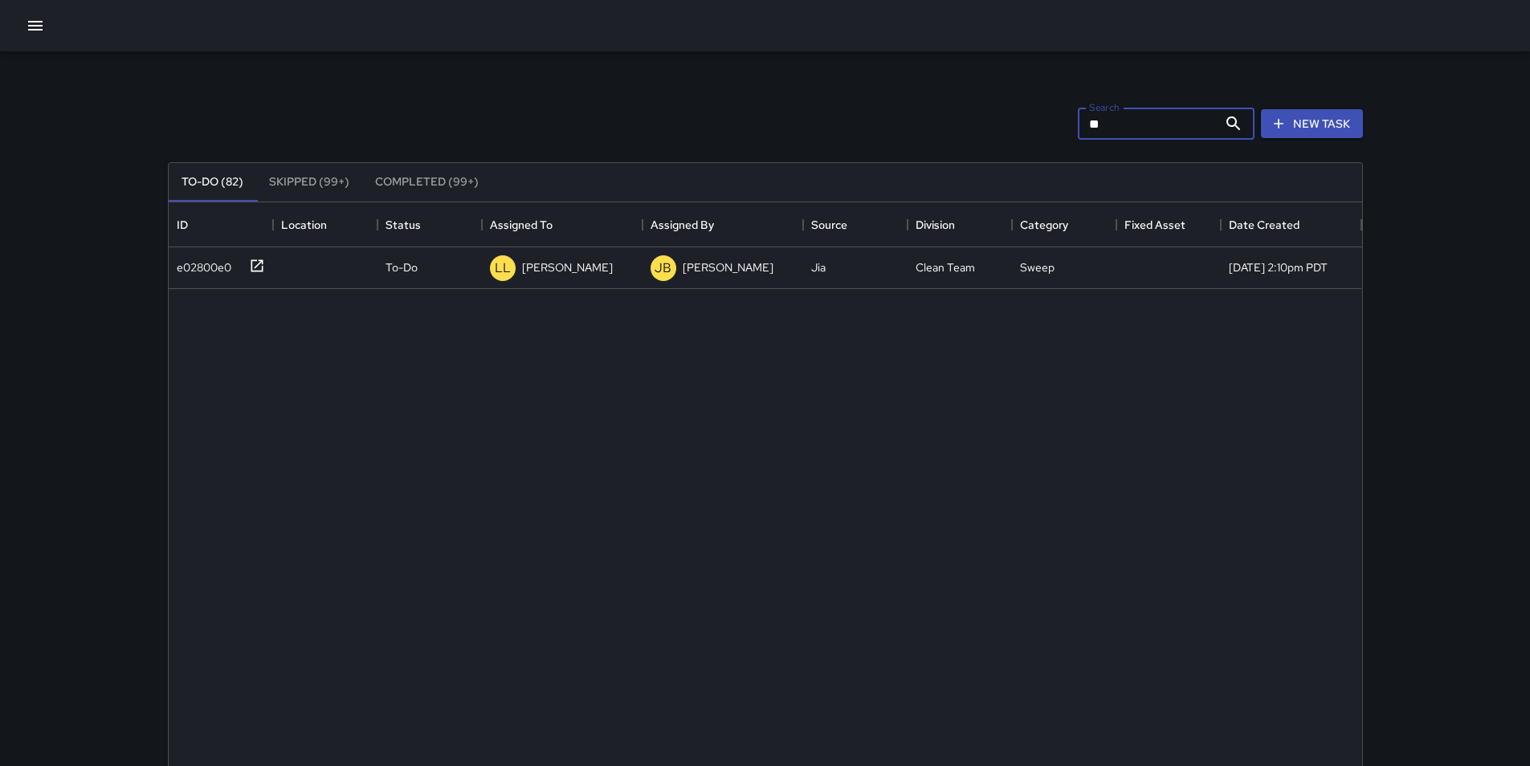
type input "*"
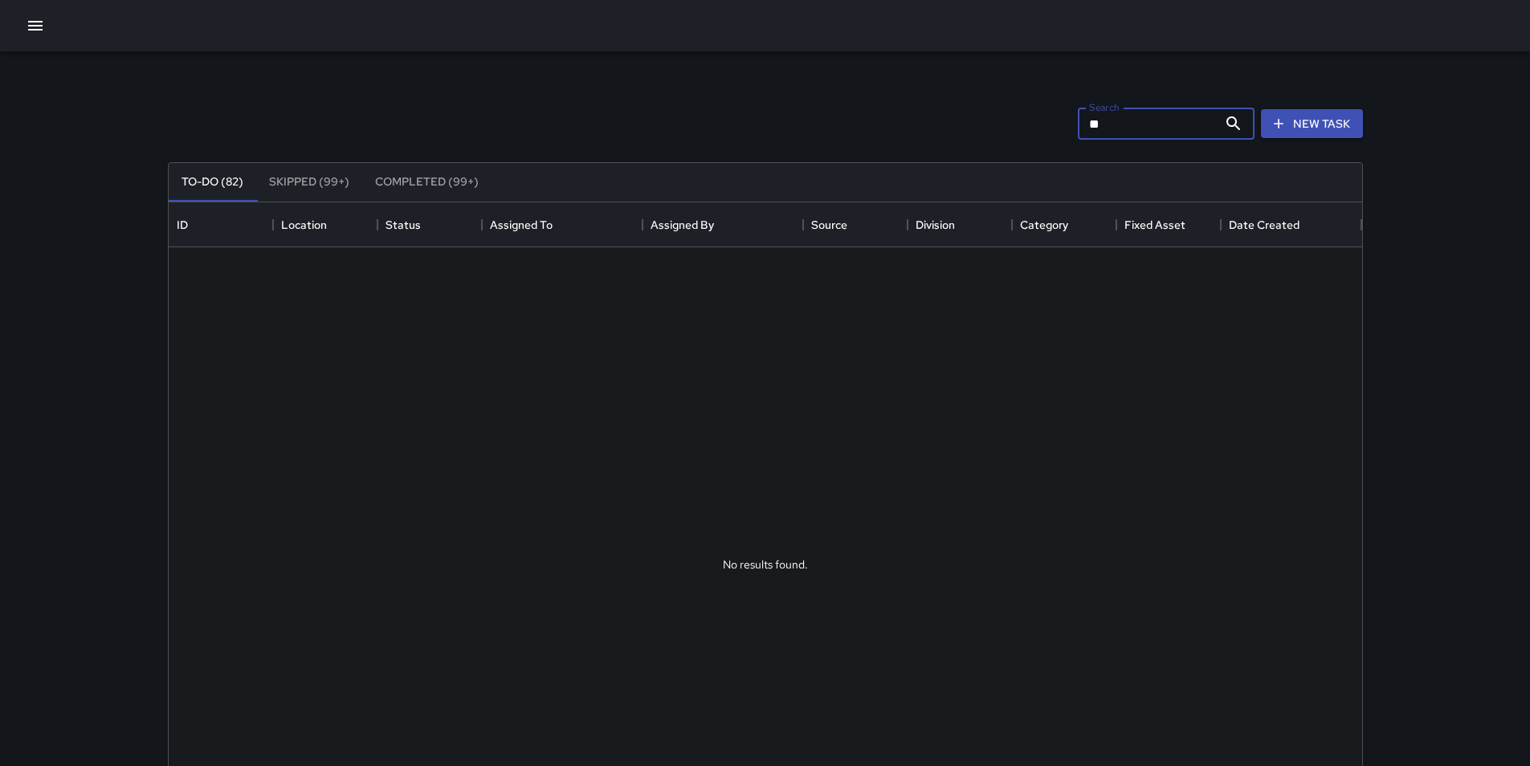
type input "*"
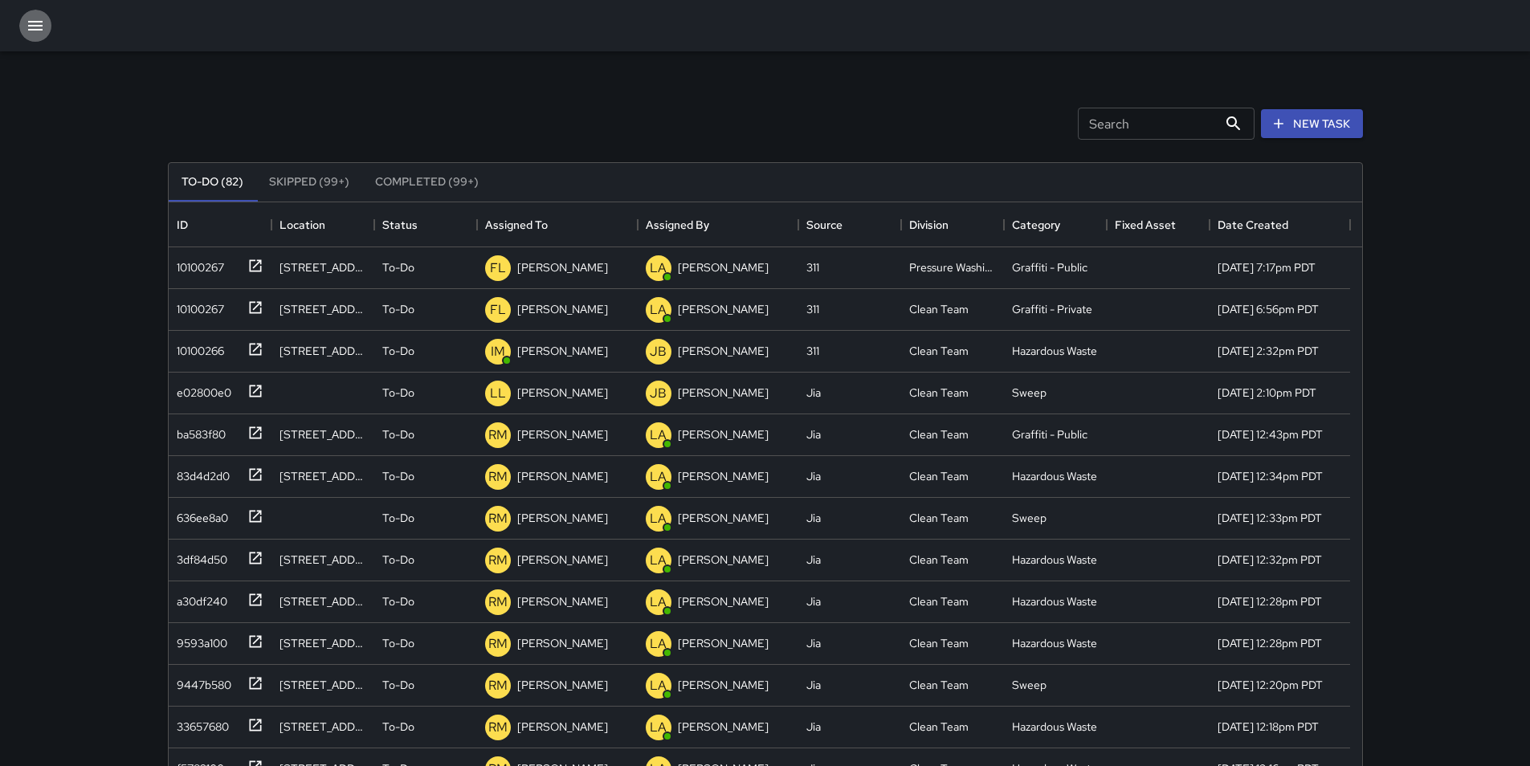
click at [31, 18] on icon "button" at bounding box center [35, 25] width 19 height 19
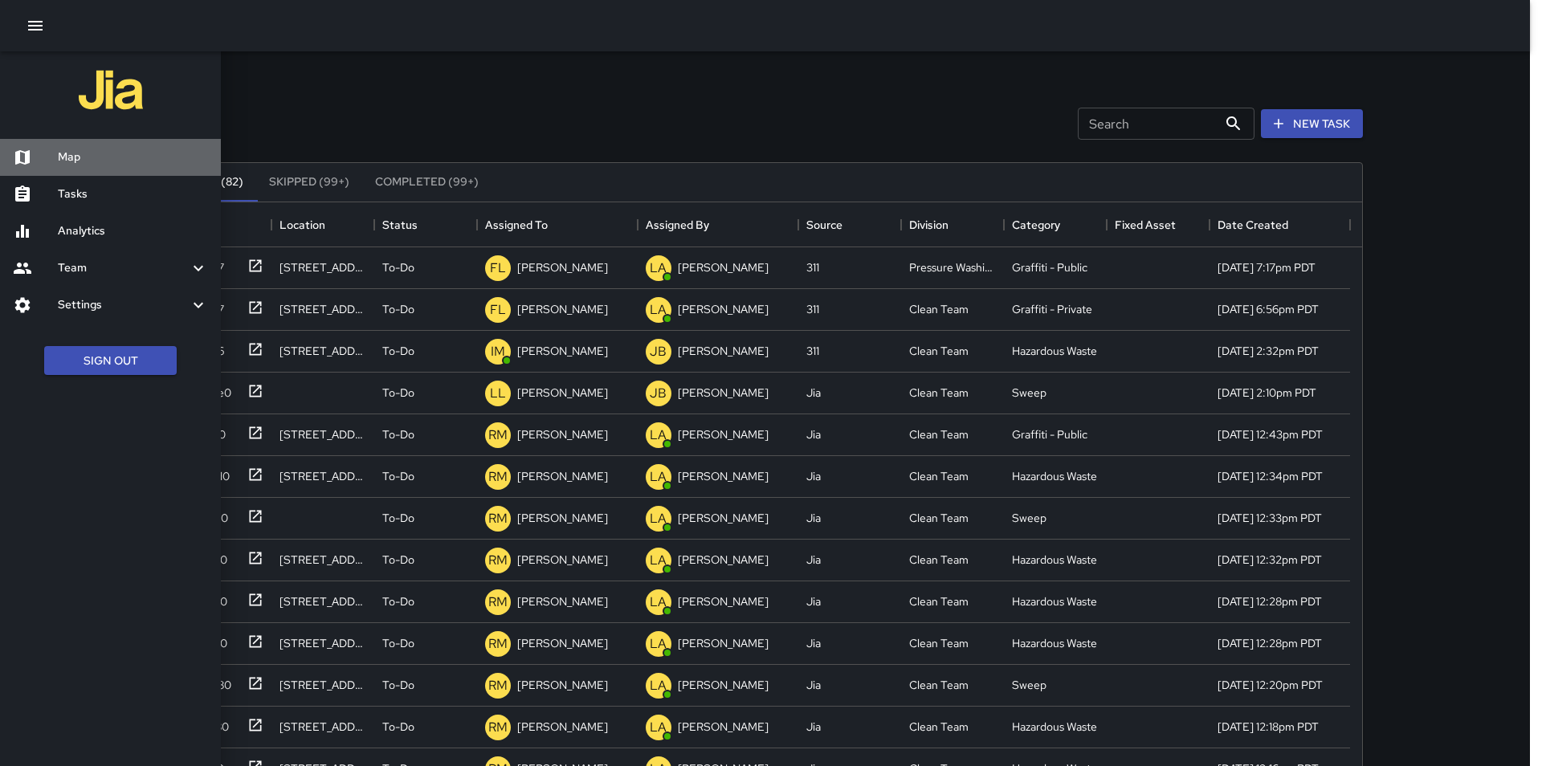
click at [84, 154] on h6 "Map" at bounding box center [133, 158] width 150 height 18
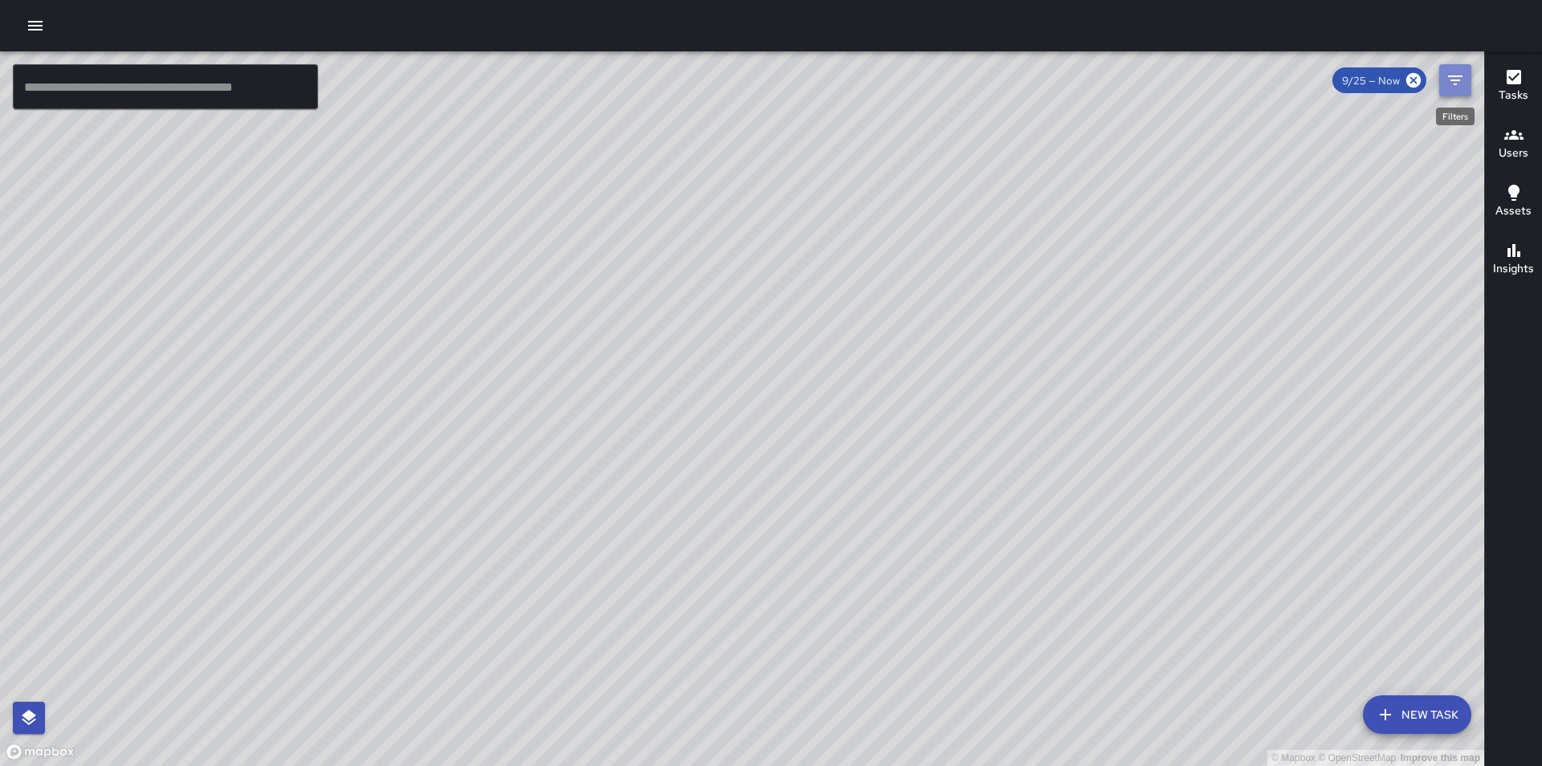
click at [1461, 79] on icon "Filters" at bounding box center [1454, 80] width 19 height 19
